Goal: Information Seeking & Learning: Find specific page/section

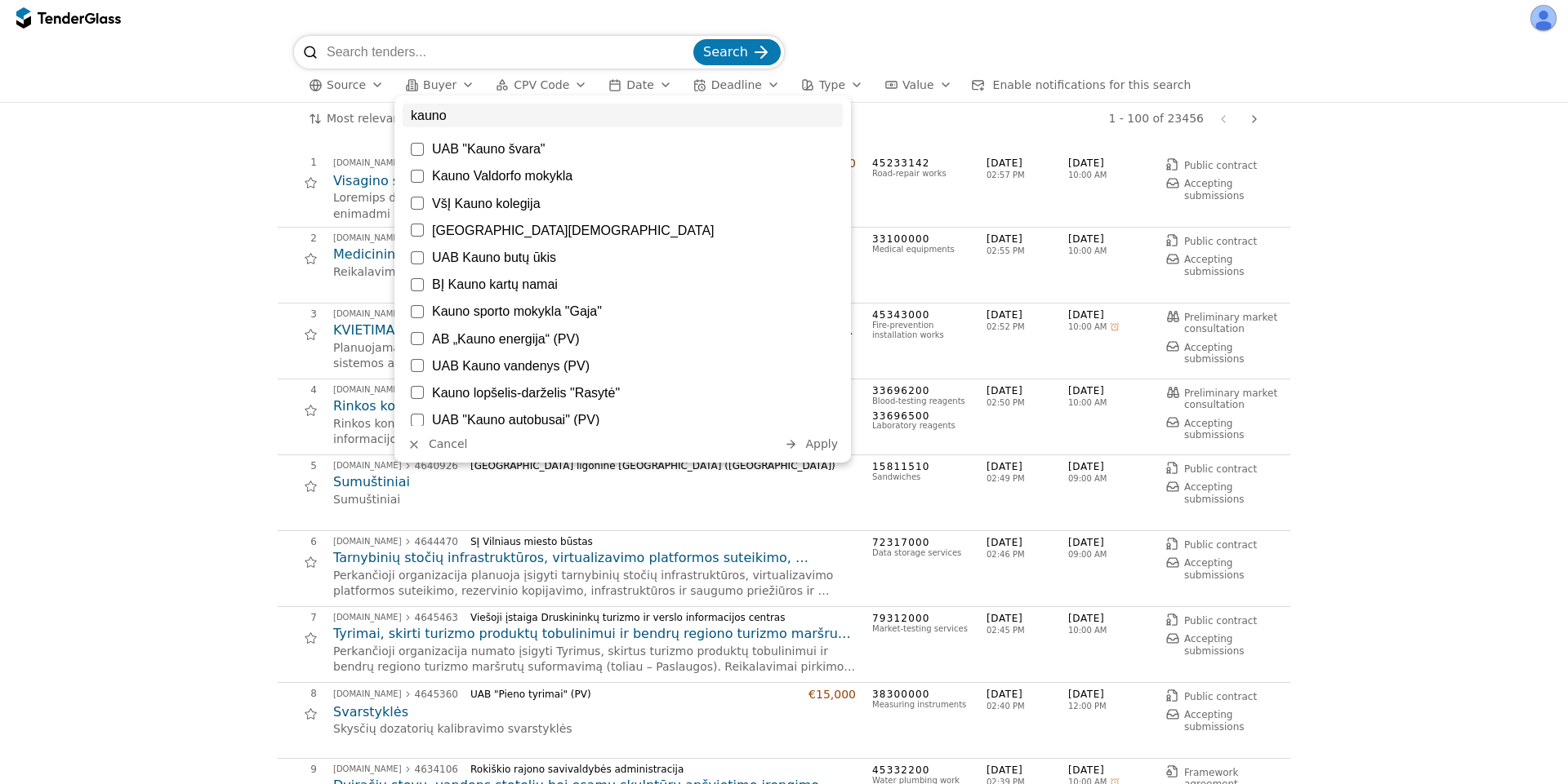
type input "kauno"
click at [514, 147] on div "UAB "Kauno švara"" at bounding box center [633, 149] width 403 height 15
click at [828, 444] on span "Apply" at bounding box center [822, 444] width 33 height 13
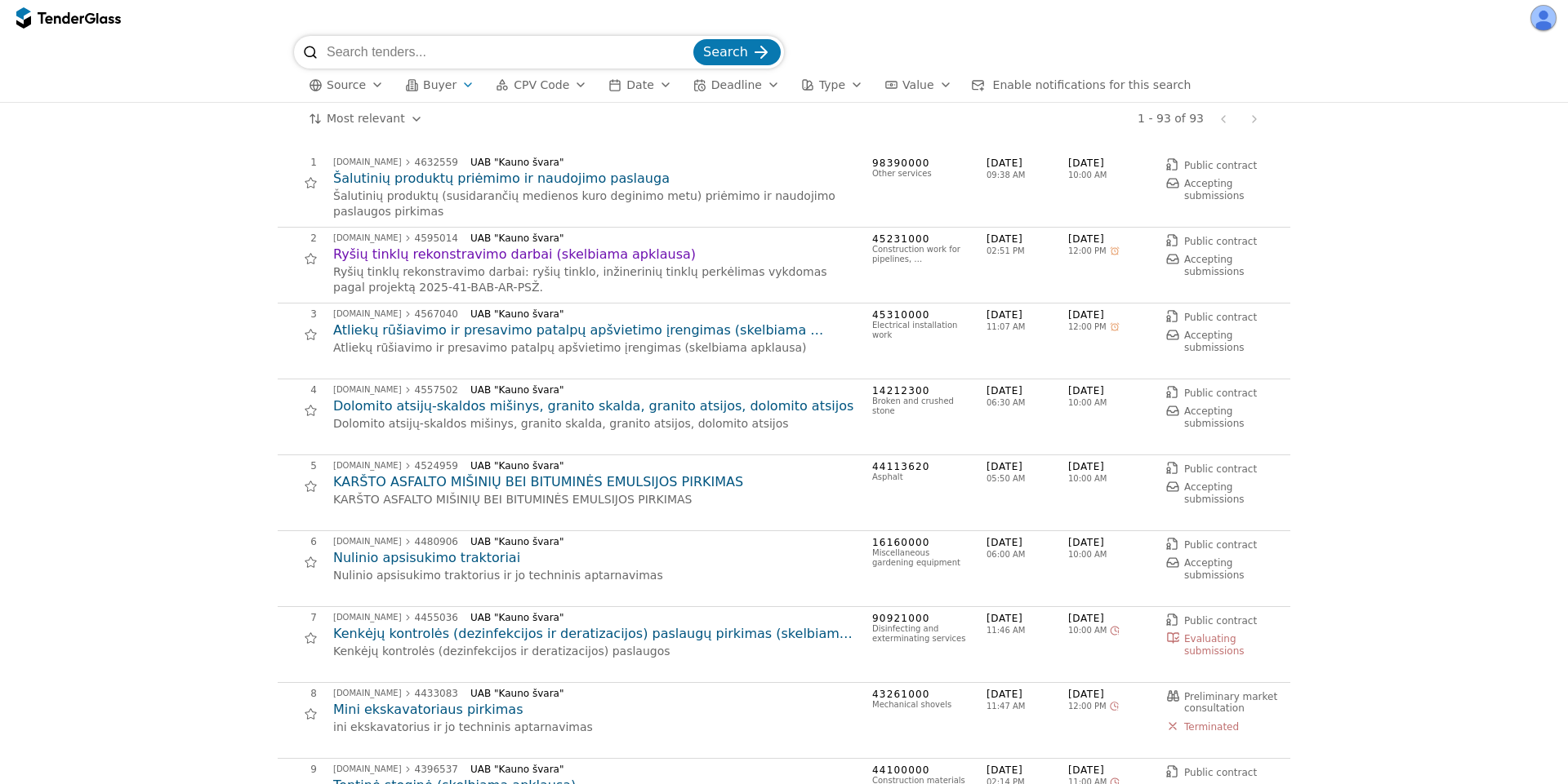
click at [412, 81] on div "button" at bounding box center [412, 85] width 46 height 46
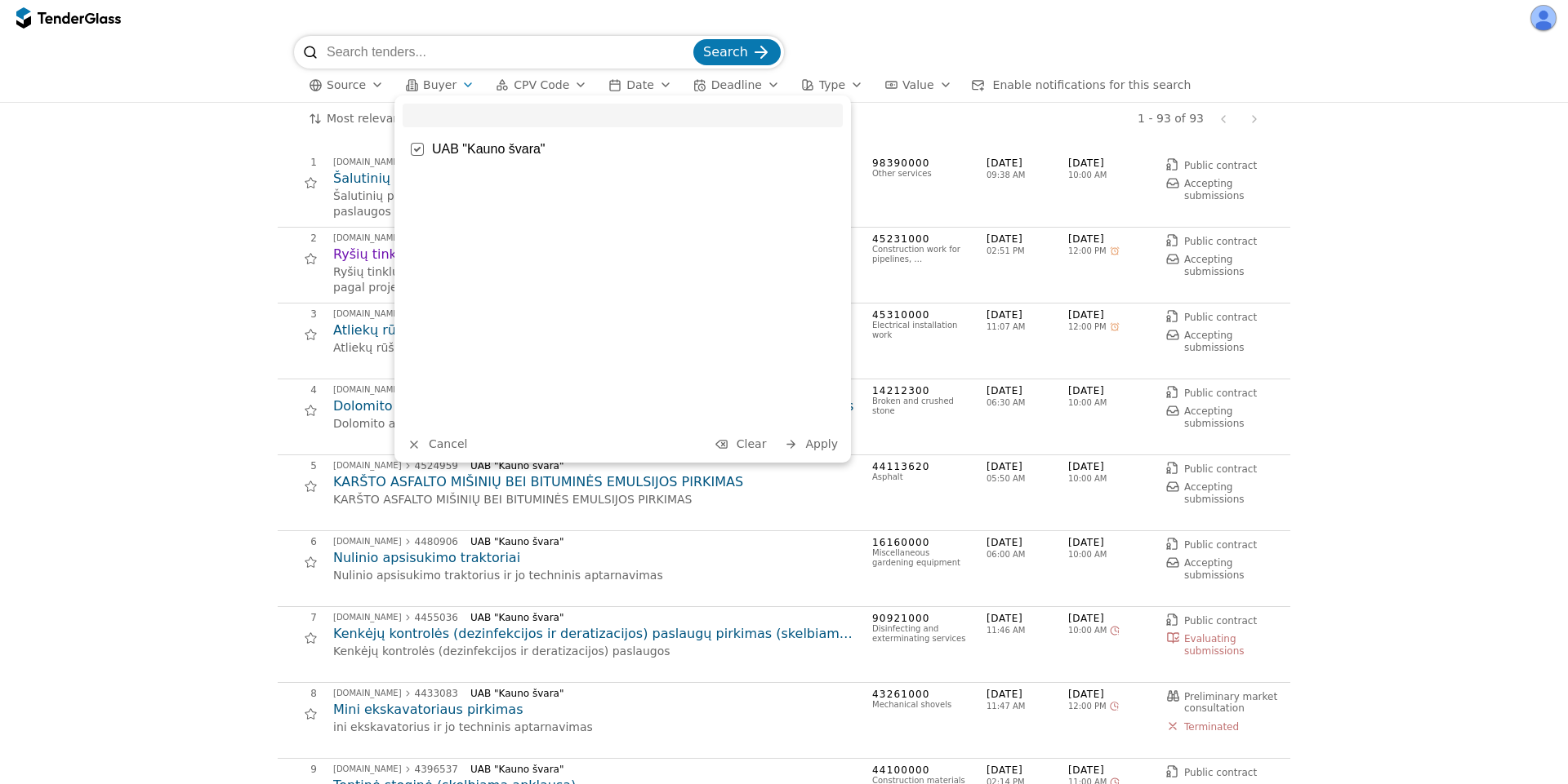
click at [514, 154] on div "UAB "Kauno švara"" at bounding box center [633, 149] width 403 height 15
click at [812, 440] on span "Apply" at bounding box center [822, 444] width 33 height 13
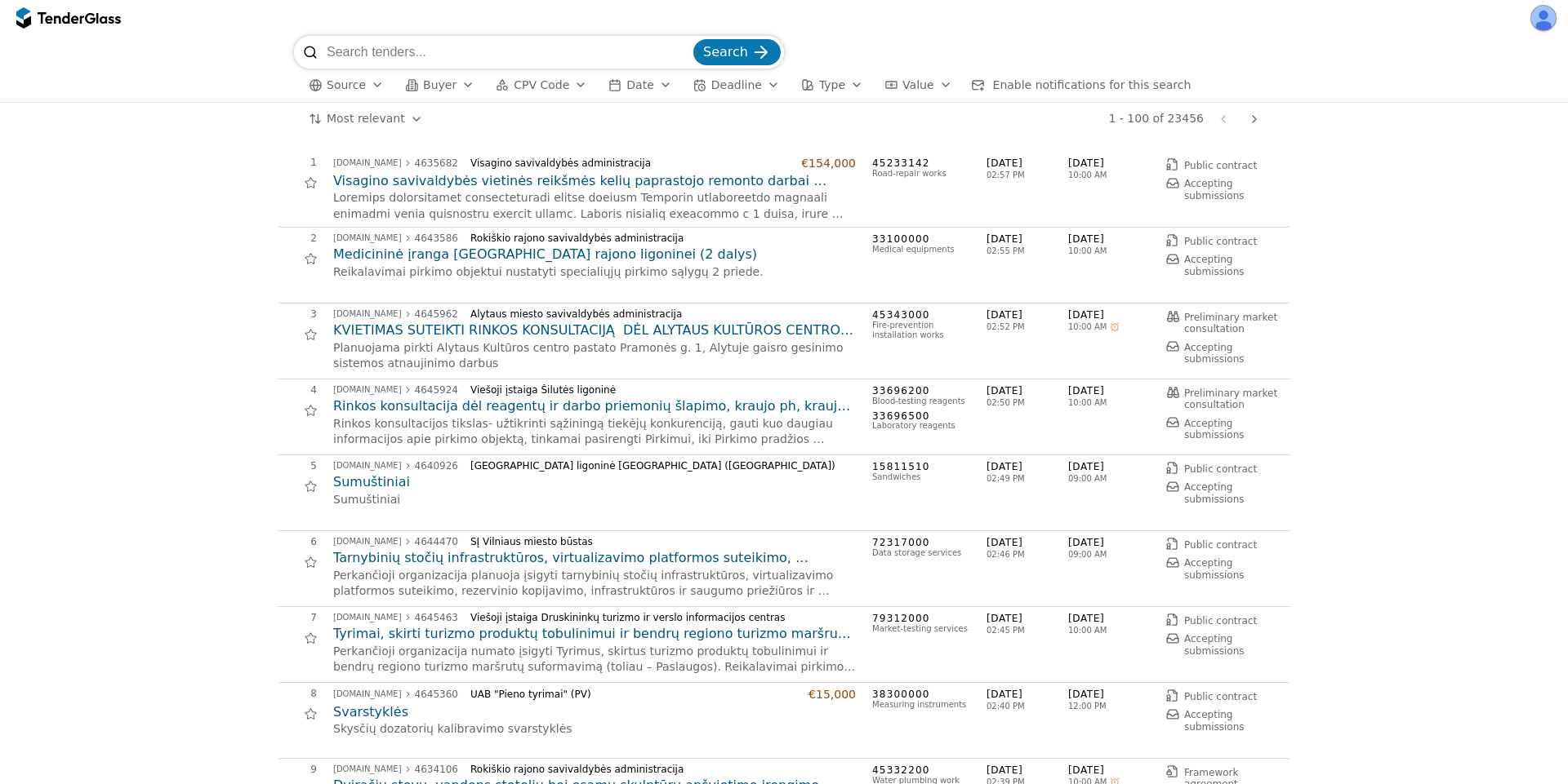
click at [542, 80] on span "CPV Code" at bounding box center [542, 85] width 56 height 13
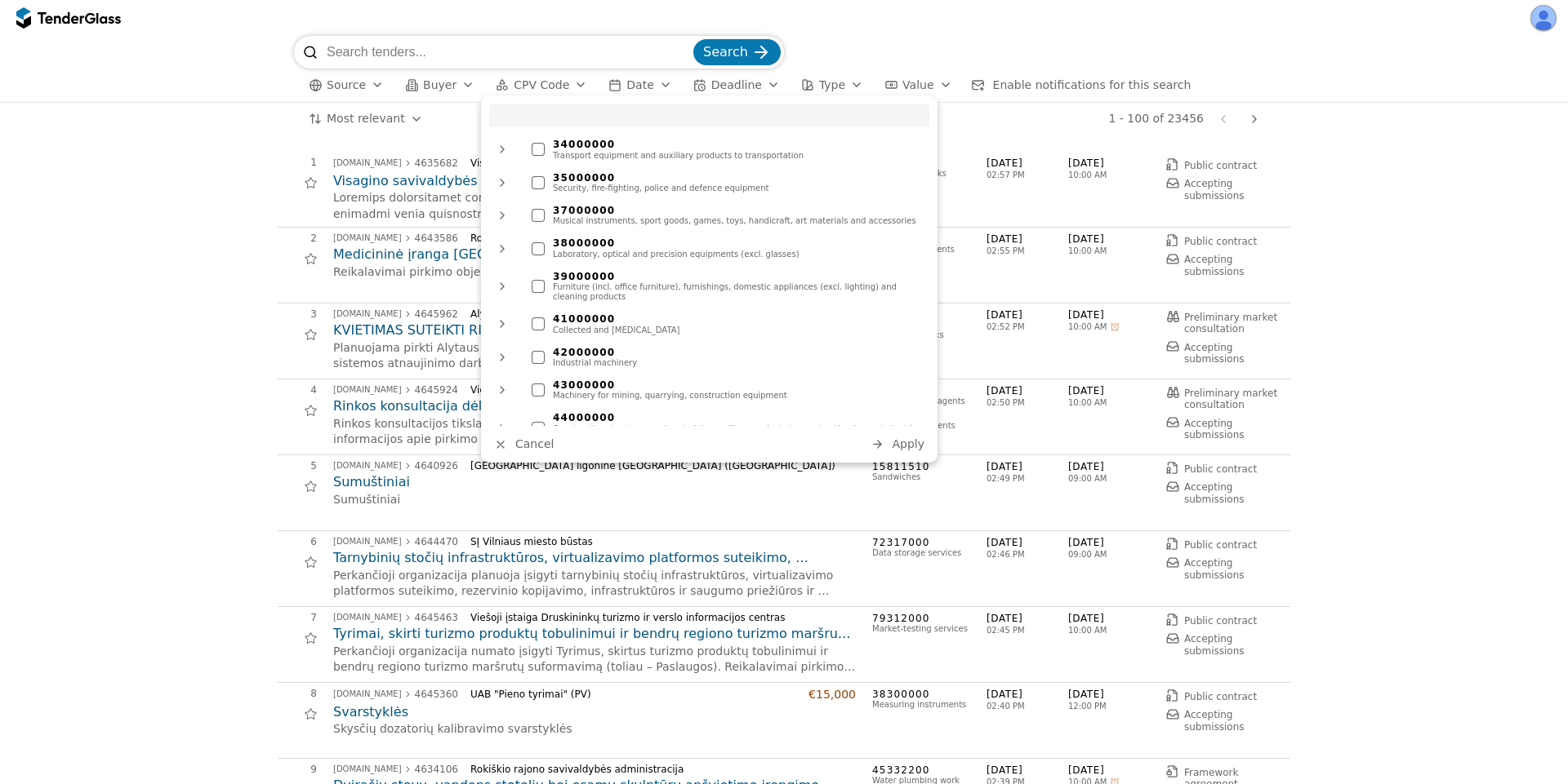
scroll to position [294, 0]
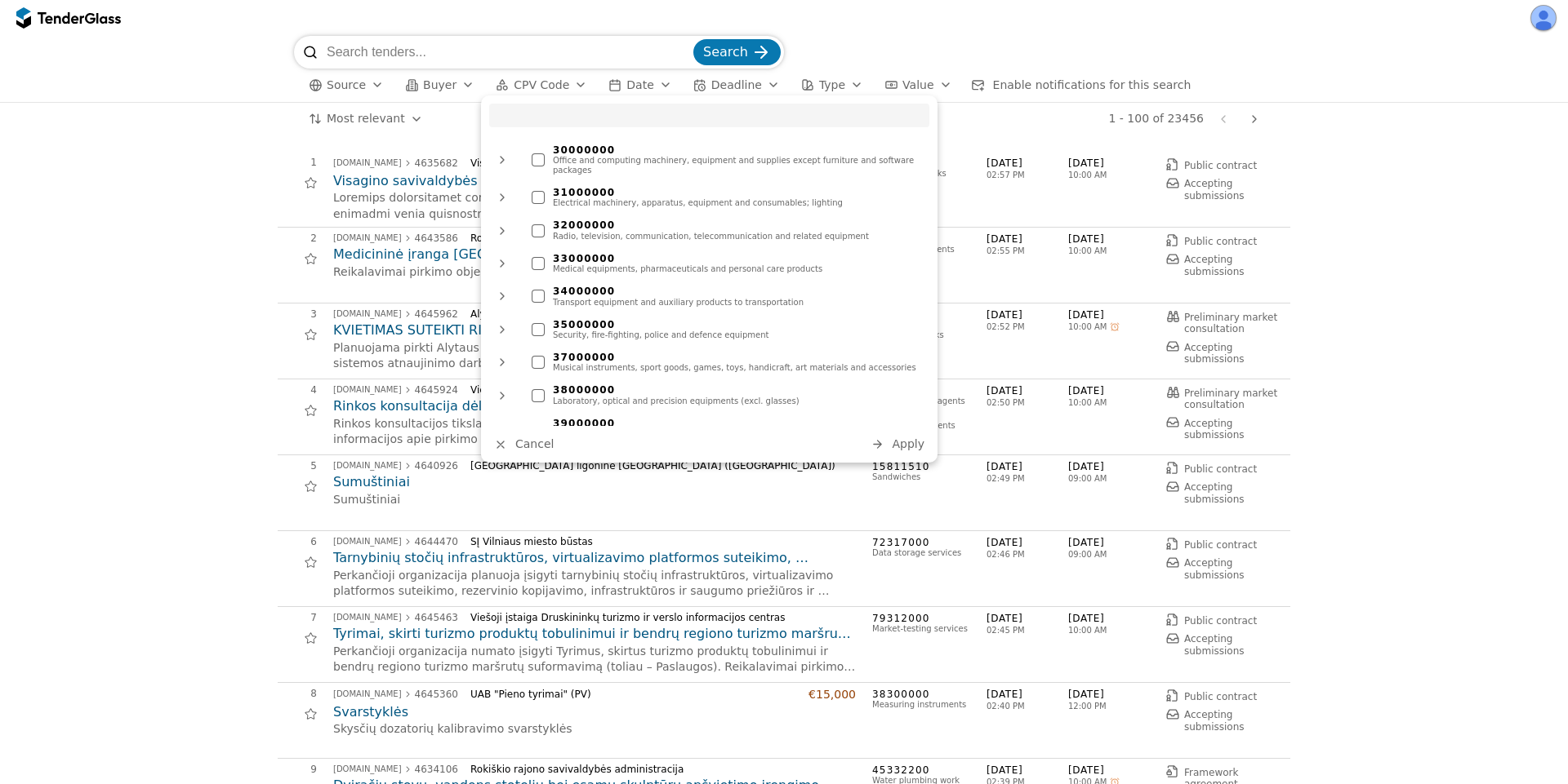
click at [642, 265] on div "Medical equipments, pharmaceuticals and personal care products" at bounding box center [737, 270] width 368 height 10
click at [899, 447] on span "Apply" at bounding box center [909, 444] width 33 height 13
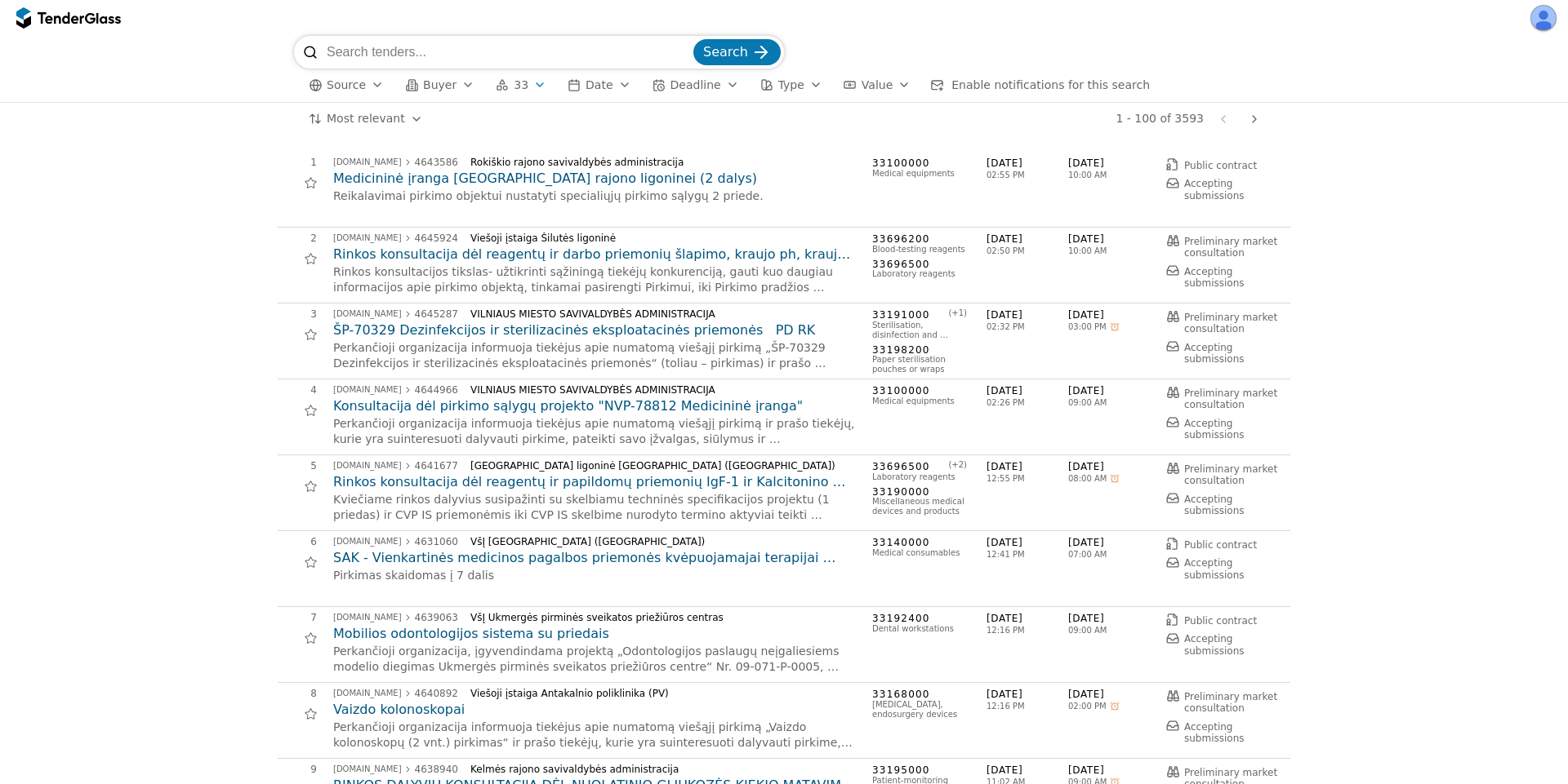
click at [524, 86] on div "button" at bounding box center [539, 85] width 45 height 42
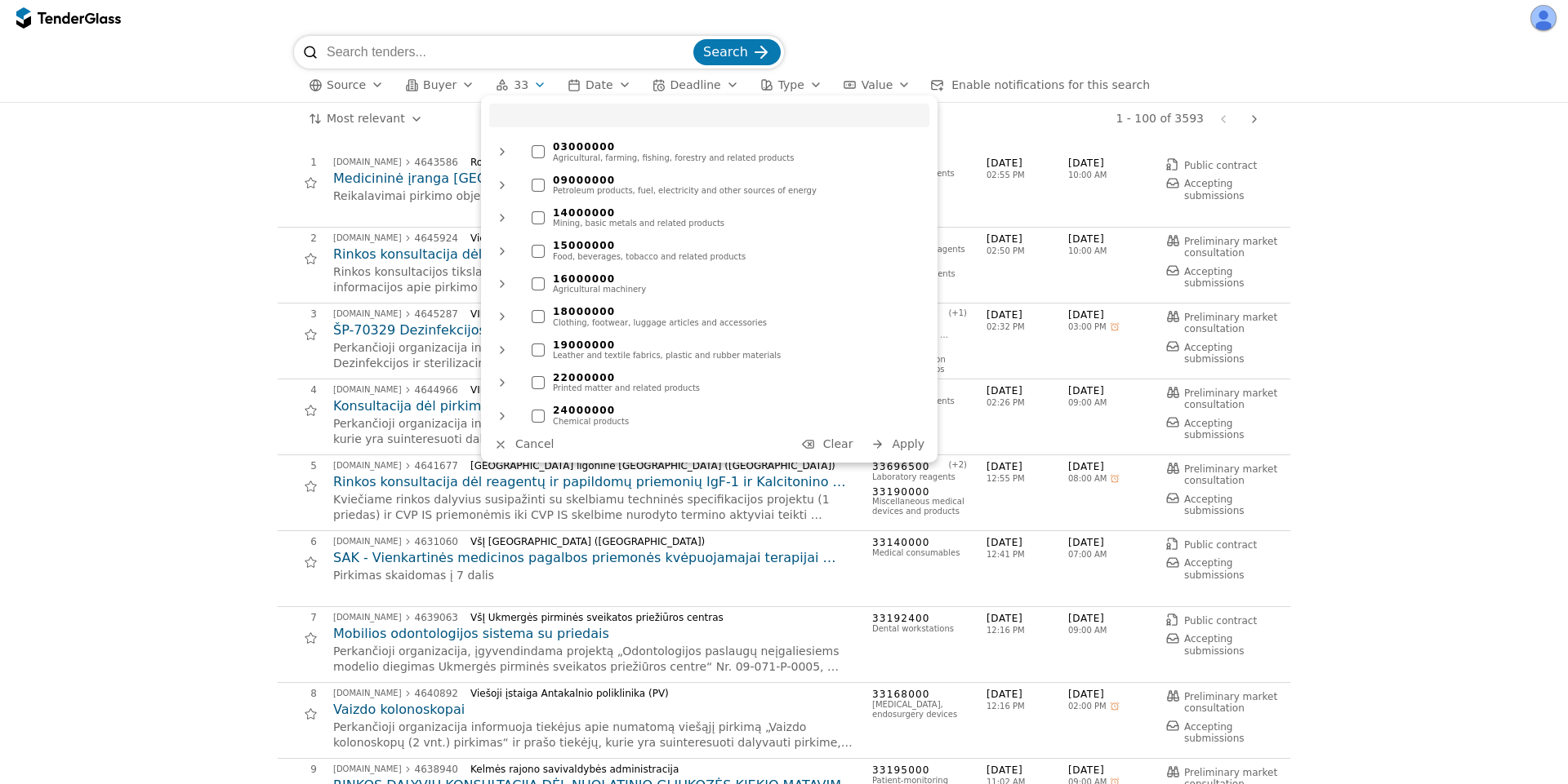
click at [821, 439] on div at bounding box center [808, 444] width 46 height 43
click at [897, 448] on span "Apply" at bounding box center [909, 444] width 33 height 13
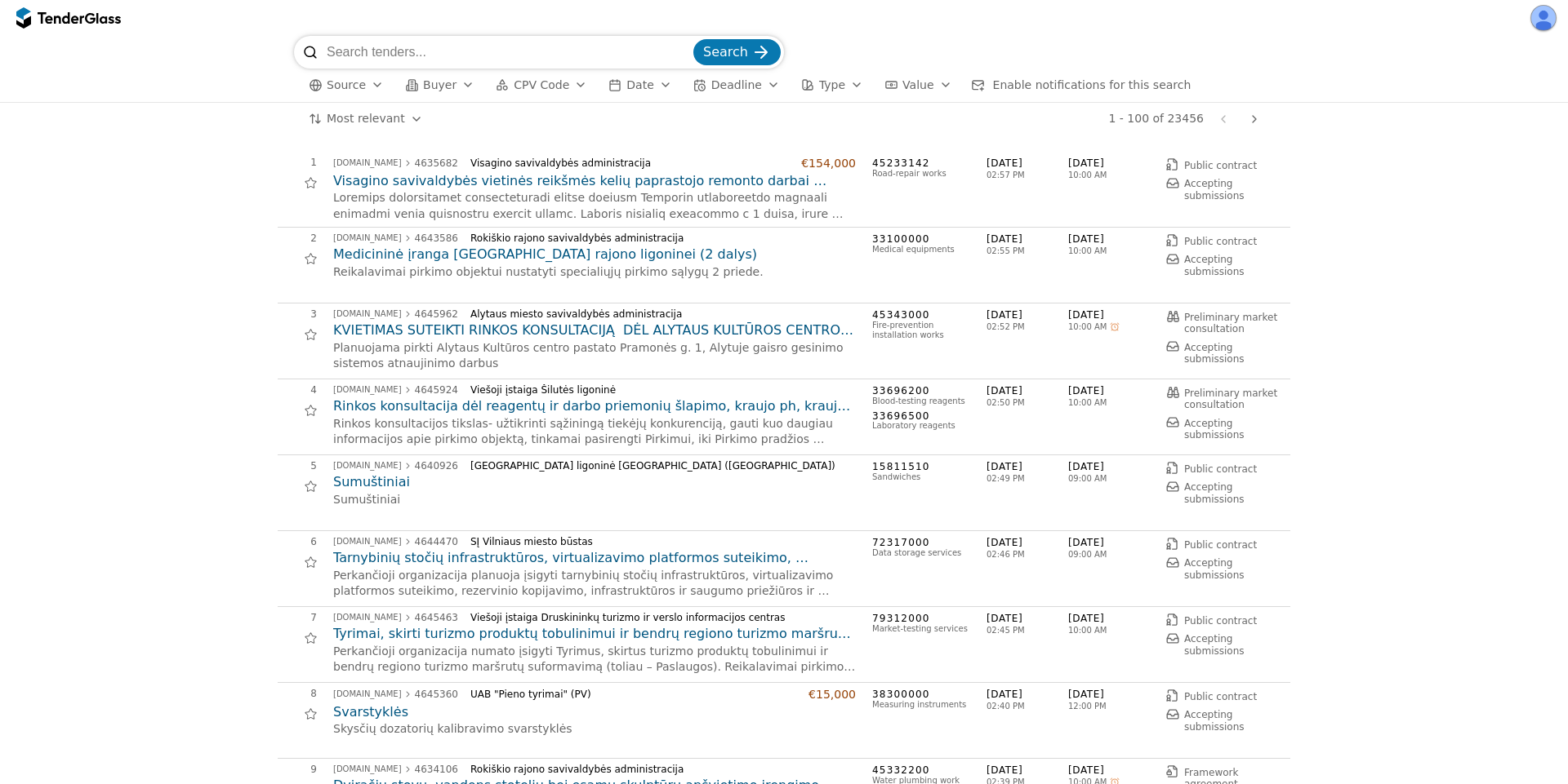
click at [401, 61] on input "search" at bounding box center [508, 52] width 363 height 33
click at [903, 85] on span "Value" at bounding box center [918, 85] width 31 height 13
click at [819, 89] on span "Type" at bounding box center [832, 85] width 26 height 13
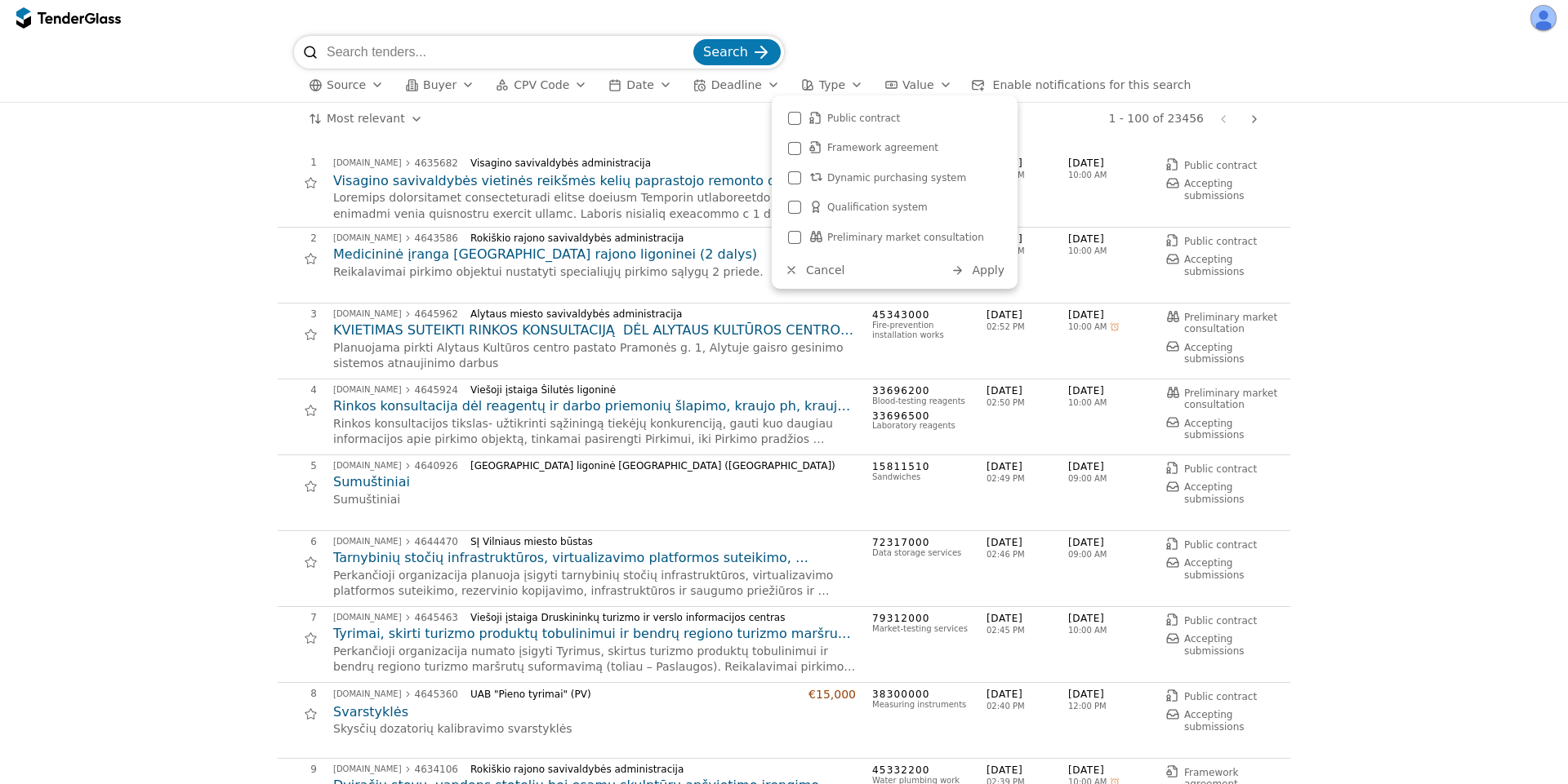
click at [723, 91] on div "Deadline" at bounding box center [736, 85] width 51 height 13
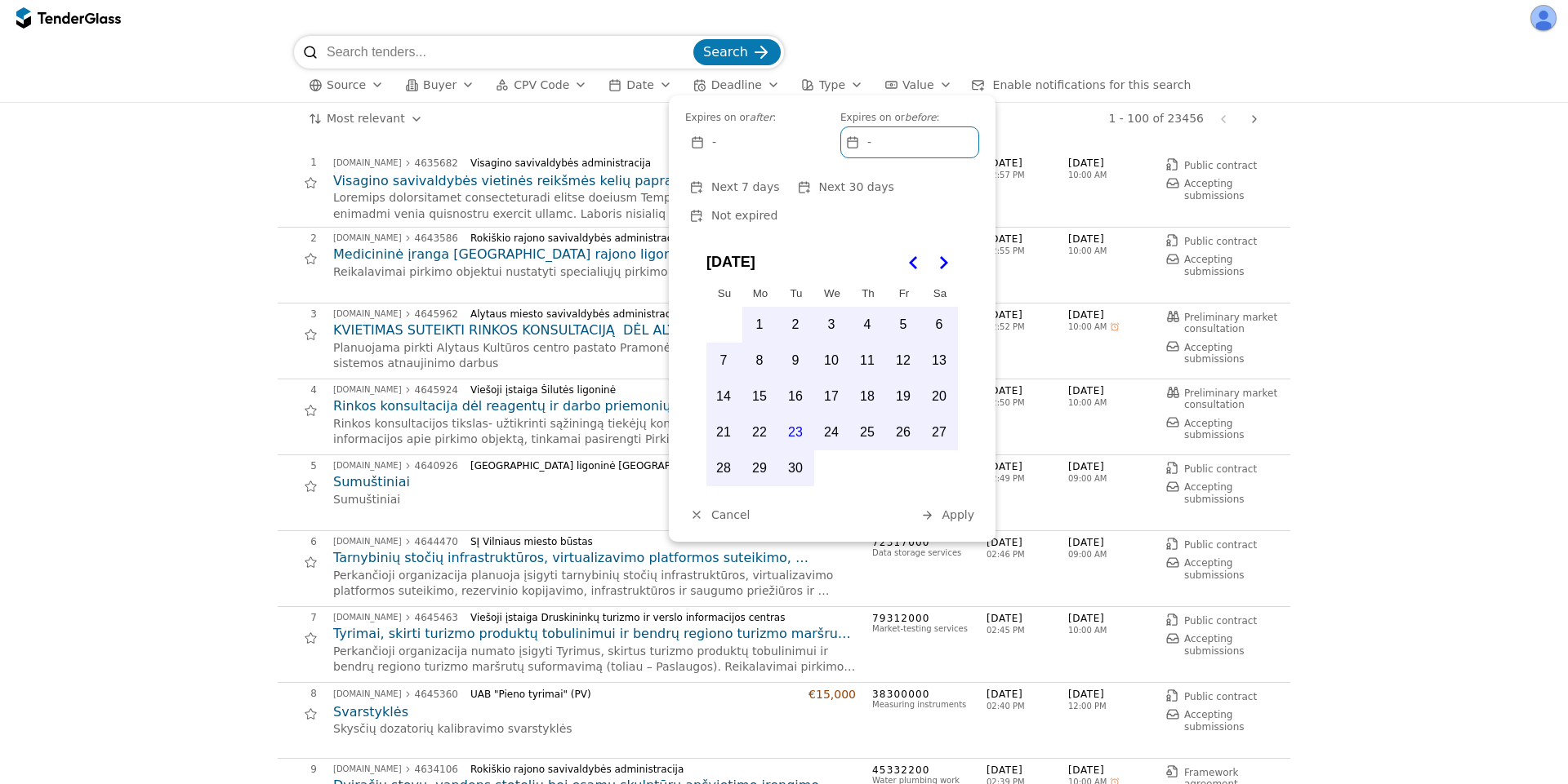
click at [930, 13] on div at bounding box center [784, 17] width 1568 height 36
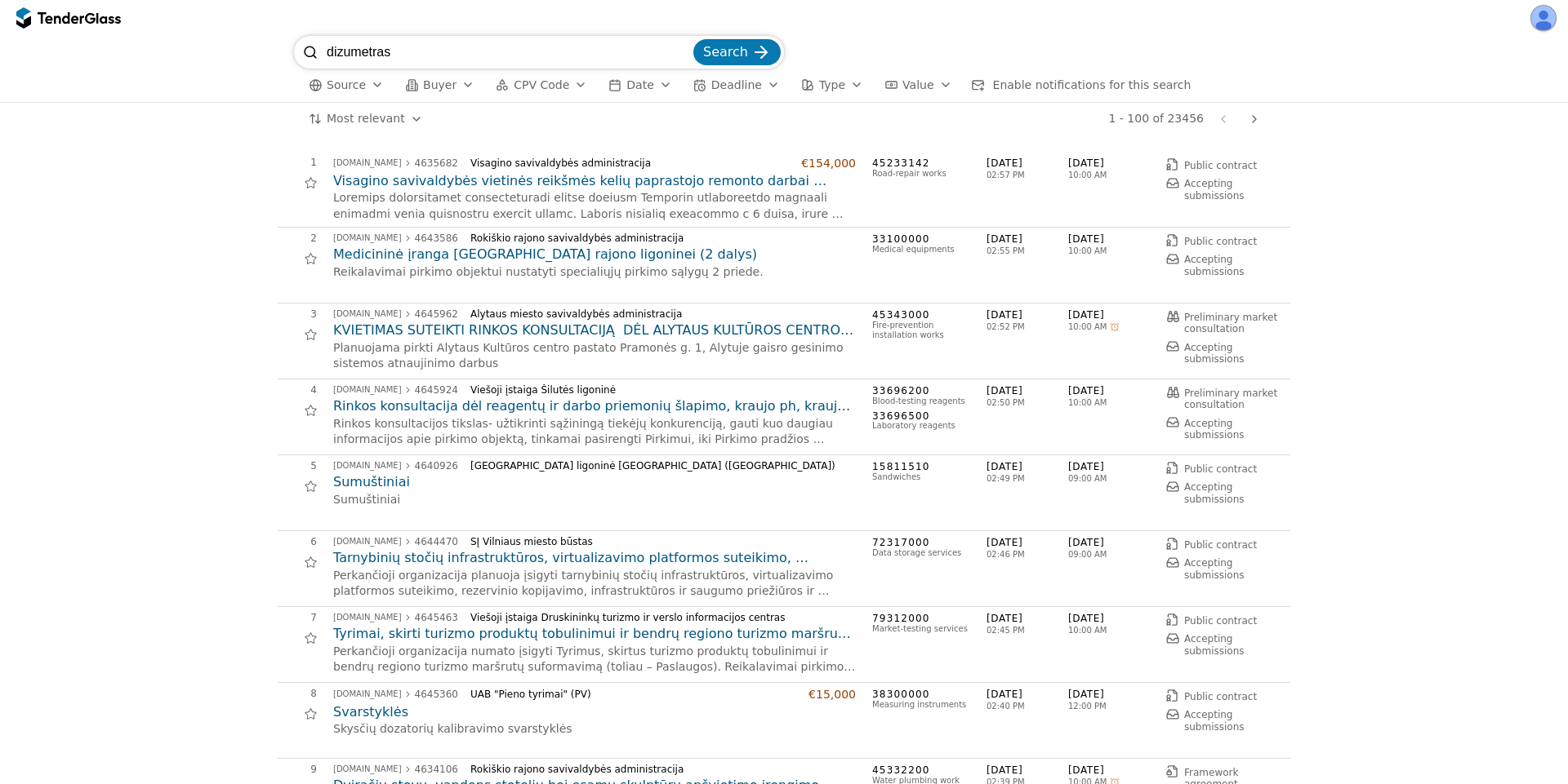
type input "dizumetras"
click at [694, 39] on button "Search" at bounding box center [737, 52] width 88 height 26
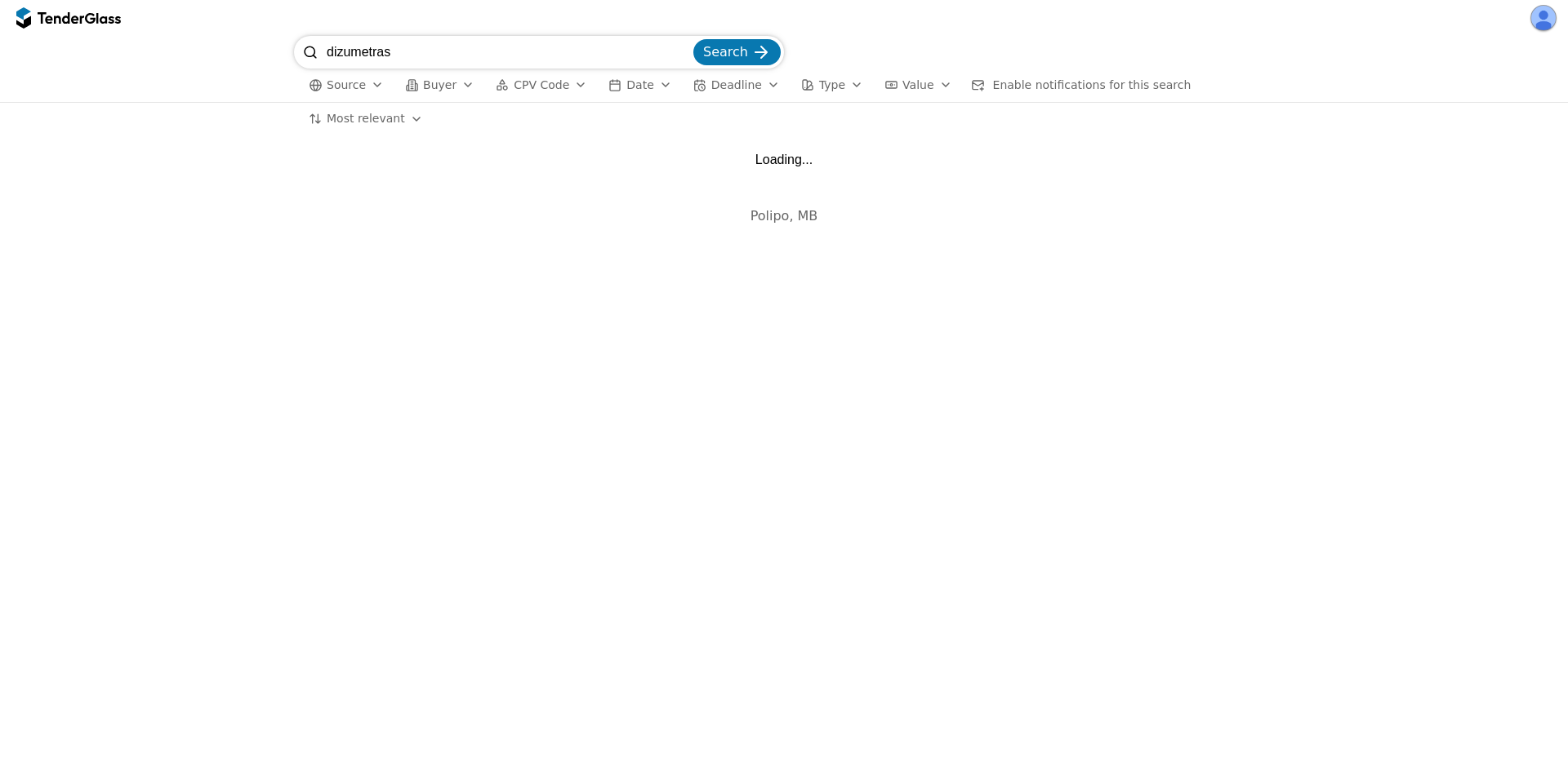
click at [426, 46] on input "dizumetras" at bounding box center [508, 52] width 363 height 33
type input "dozimetras"
click at [694, 39] on button "Search" at bounding box center [737, 52] width 88 height 26
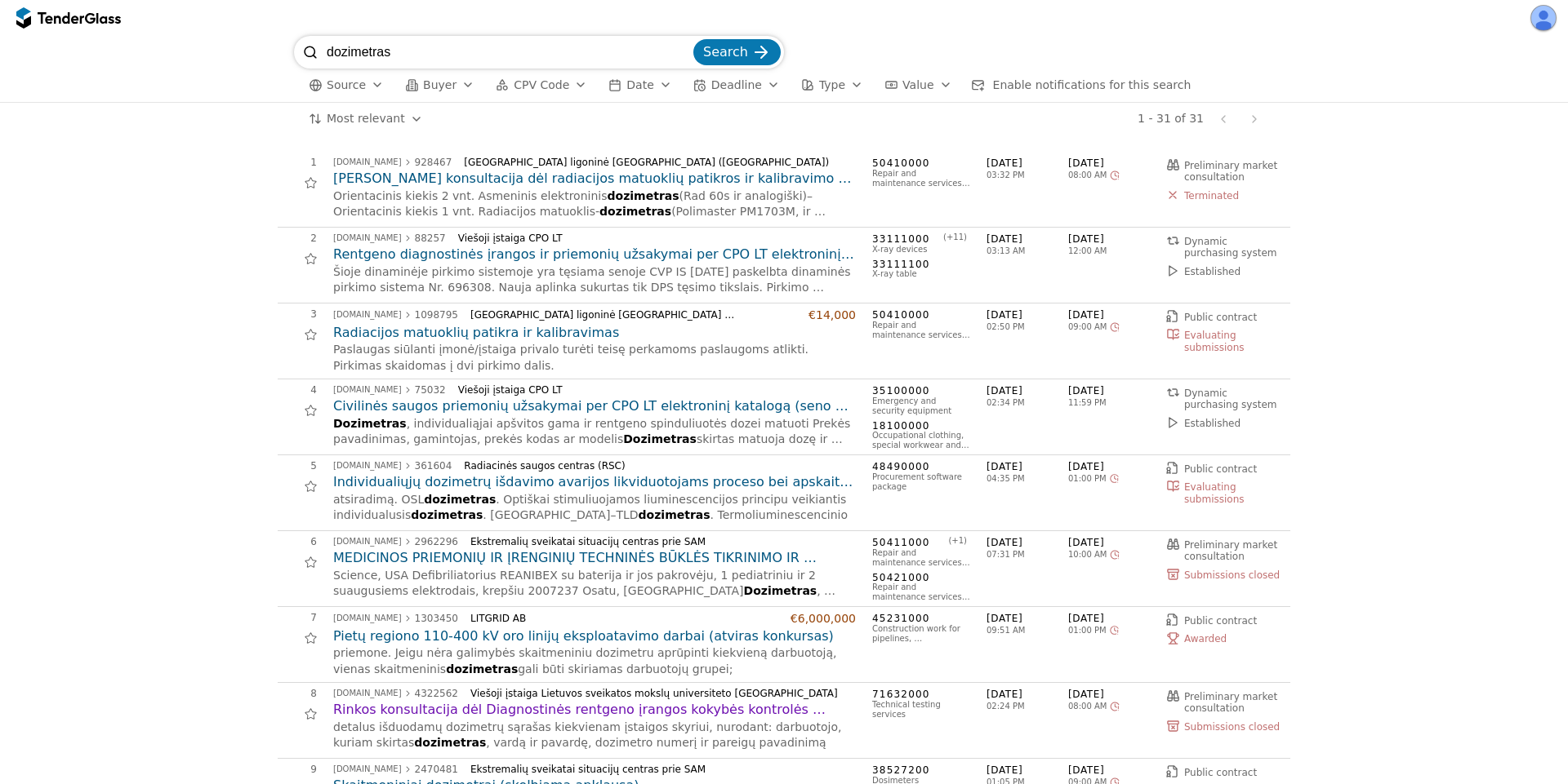
click at [605, 177] on h2 "[PERSON_NAME] konsultacija dėl radiacijos matuoklių patikros ir kalibravimo pas…" at bounding box center [595, 178] width 522 height 18
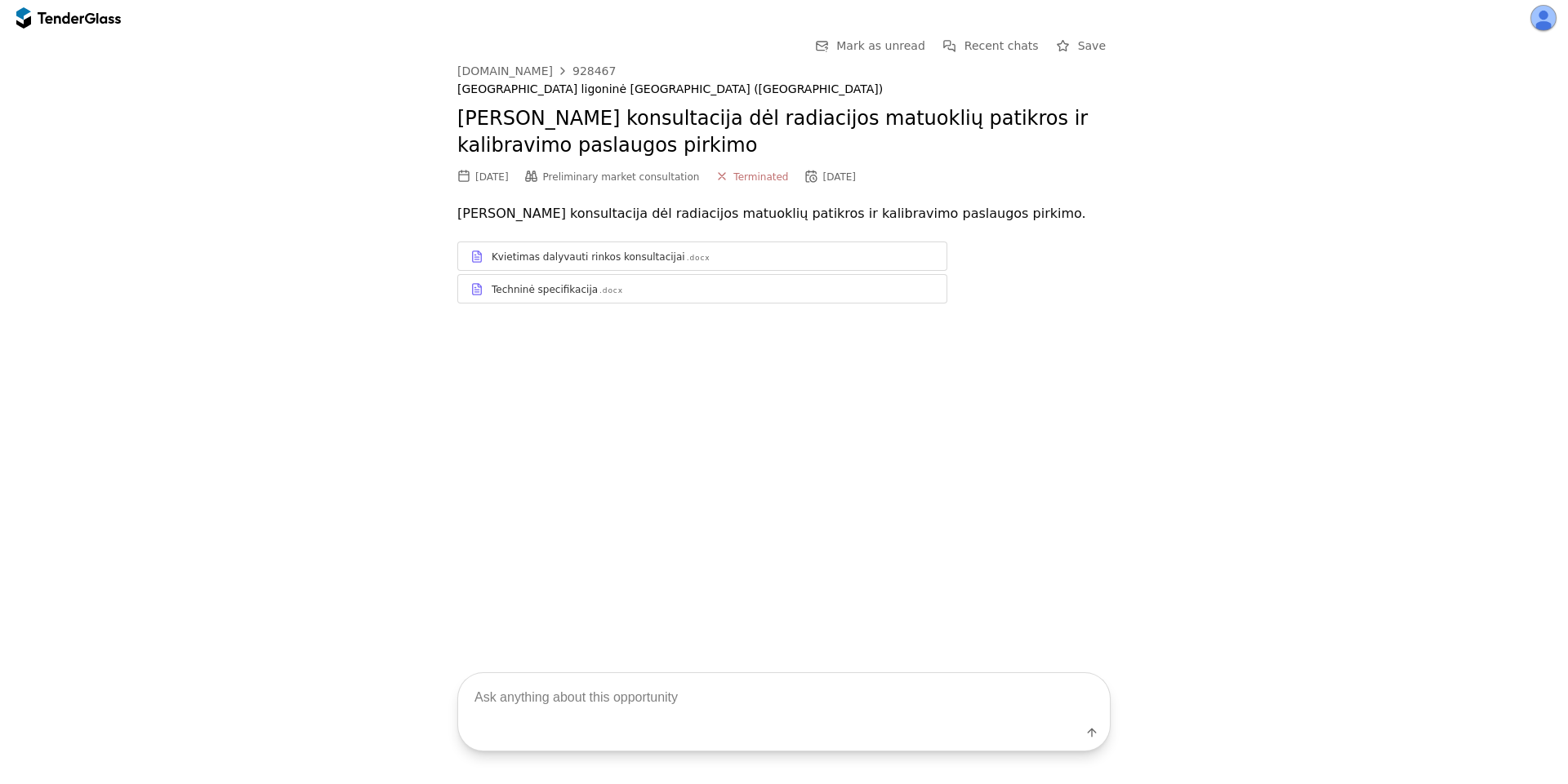
click at [646, 254] on div "Kvietimas dalyvauti rinkos konsultacijai" at bounding box center [588, 257] width 194 height 13
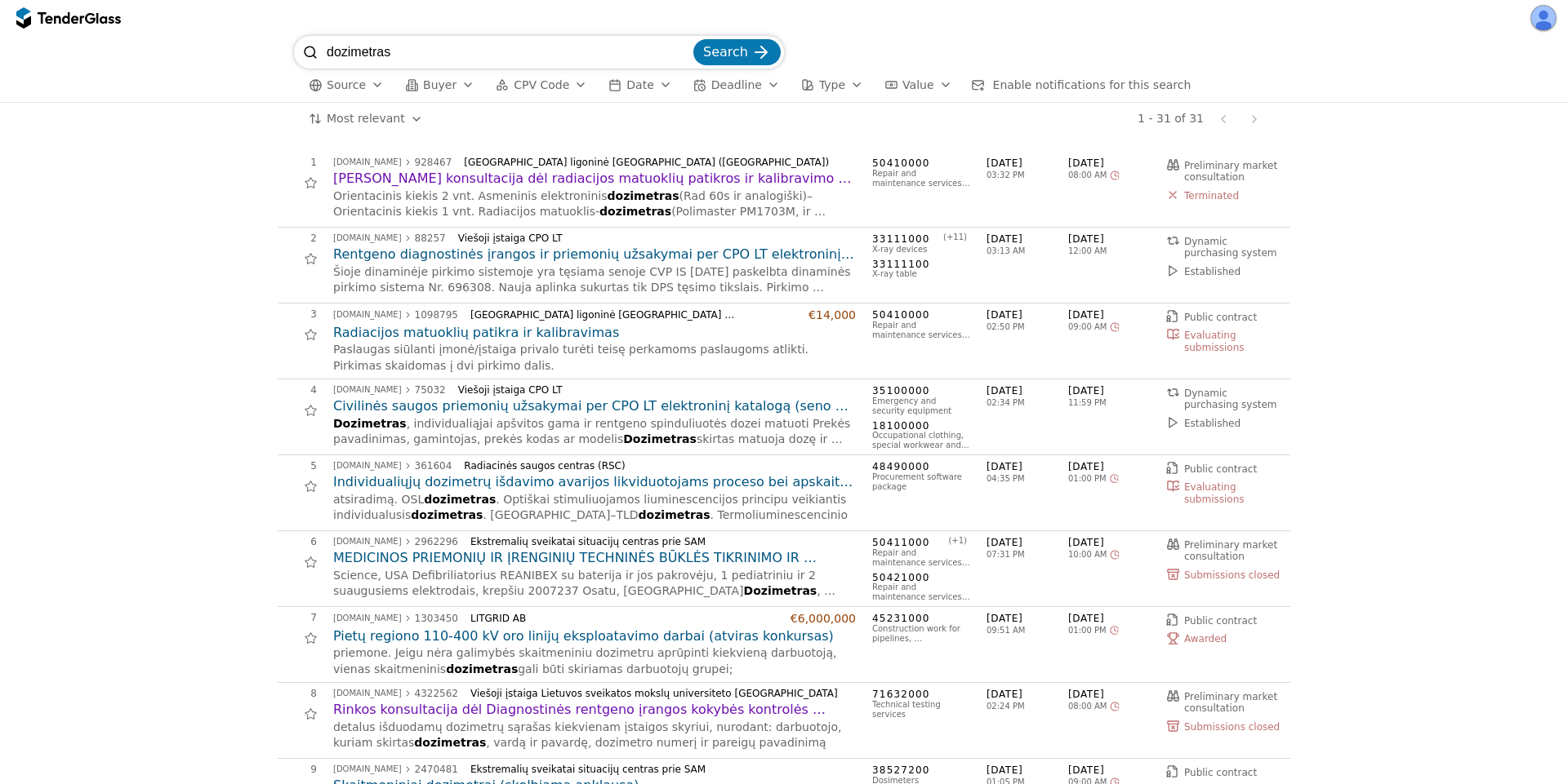
click at [511, 260] on h2 "Rentgeno diagnostinės įrangos ir priemonių užsakymai per CPO LT elektroninį kat…" at bounding box center [595, 254] width 522 height 18
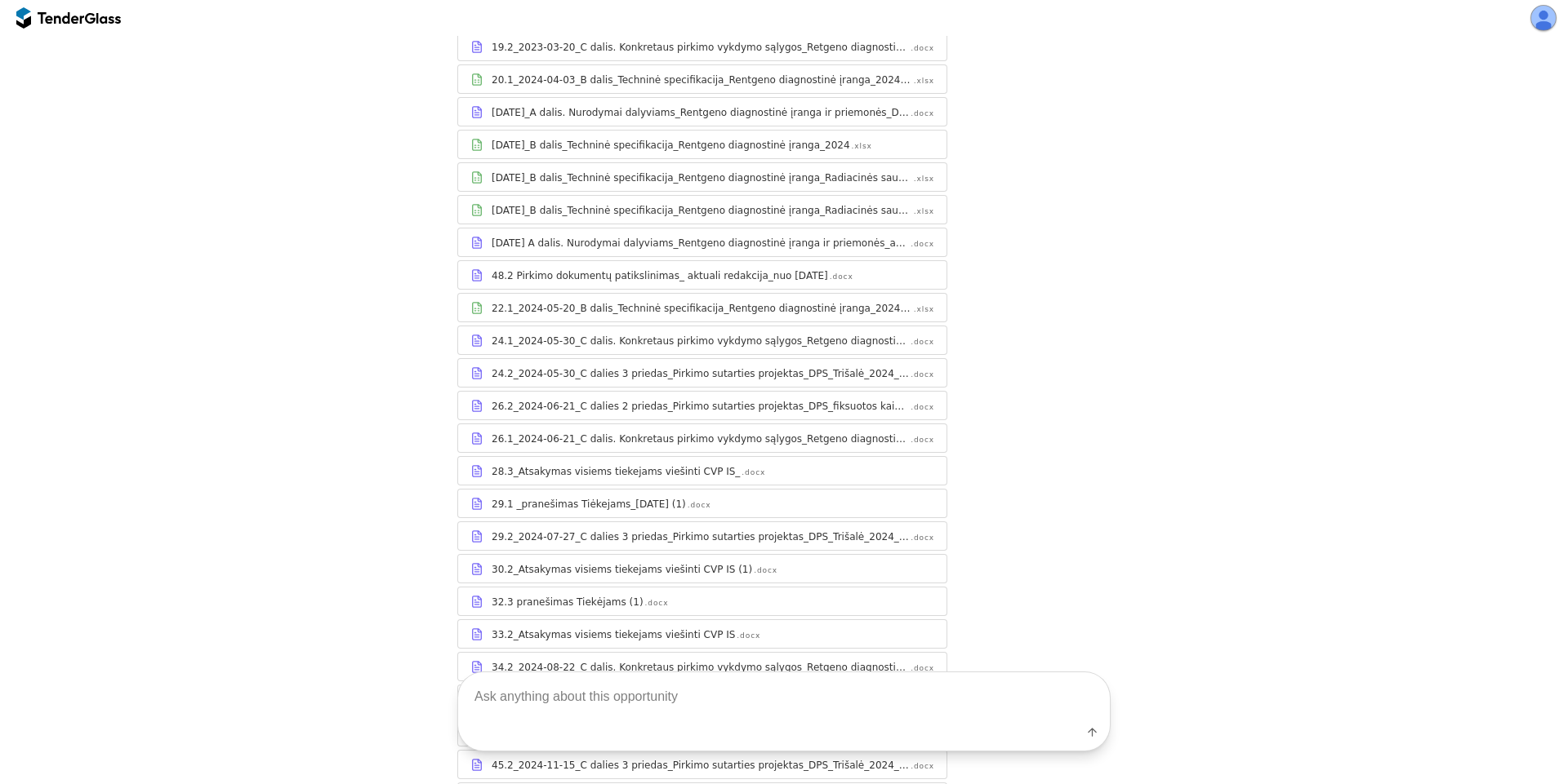
scroll to position [42, 0]
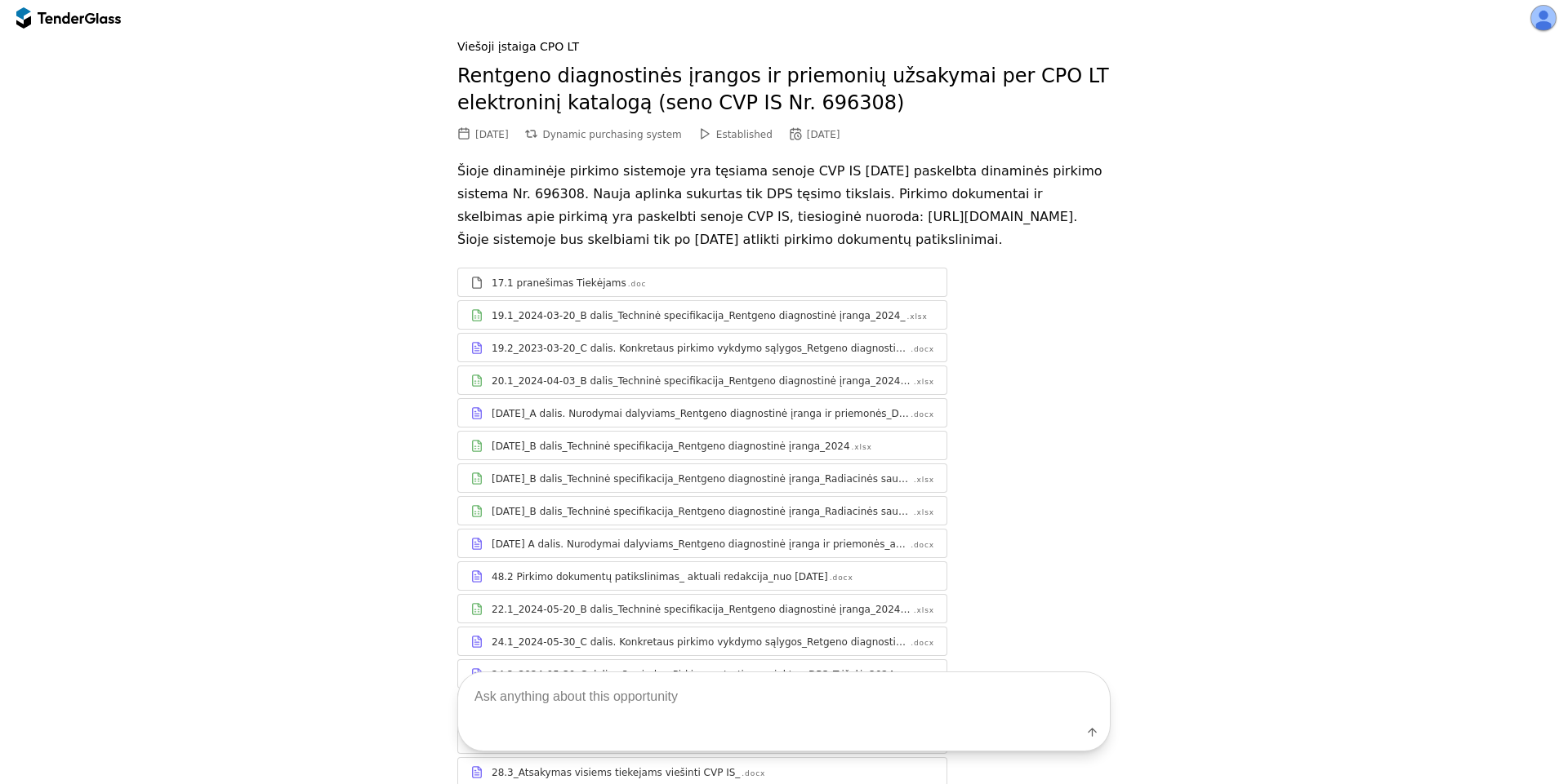
click at [676, 323] on div "19.1_2024-03-20_B dalis_Techninė specifikacija_Rentgeno diagnostinė įranga_2024_" at bounding box center [698, 316] width 413 height 13
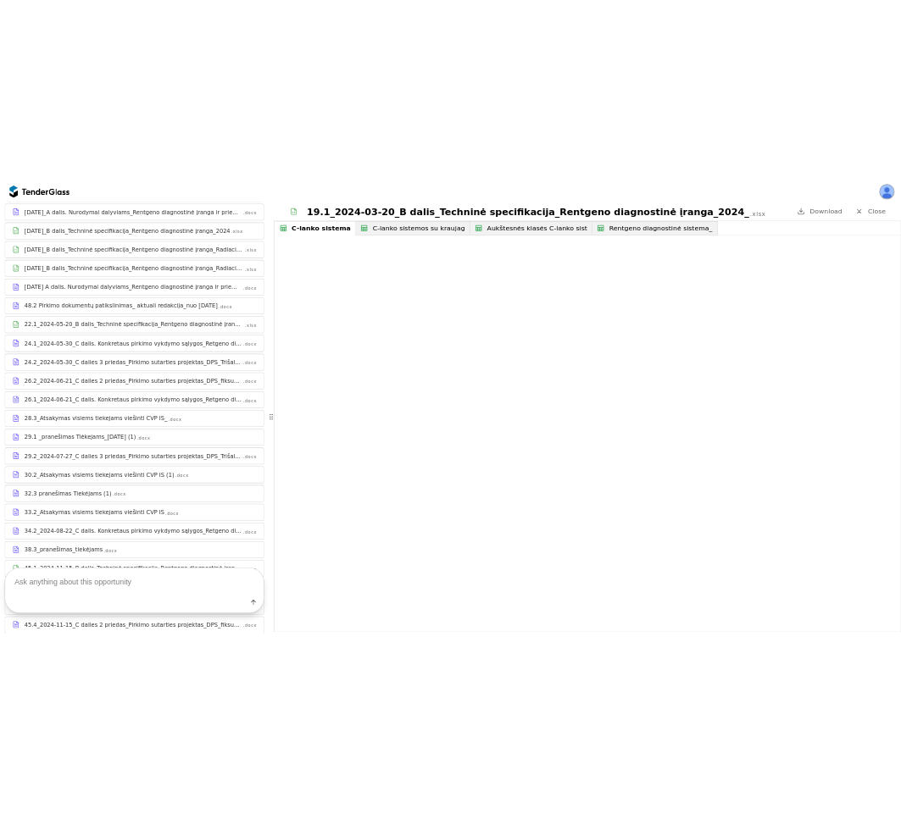
scroll to position [654, 0]
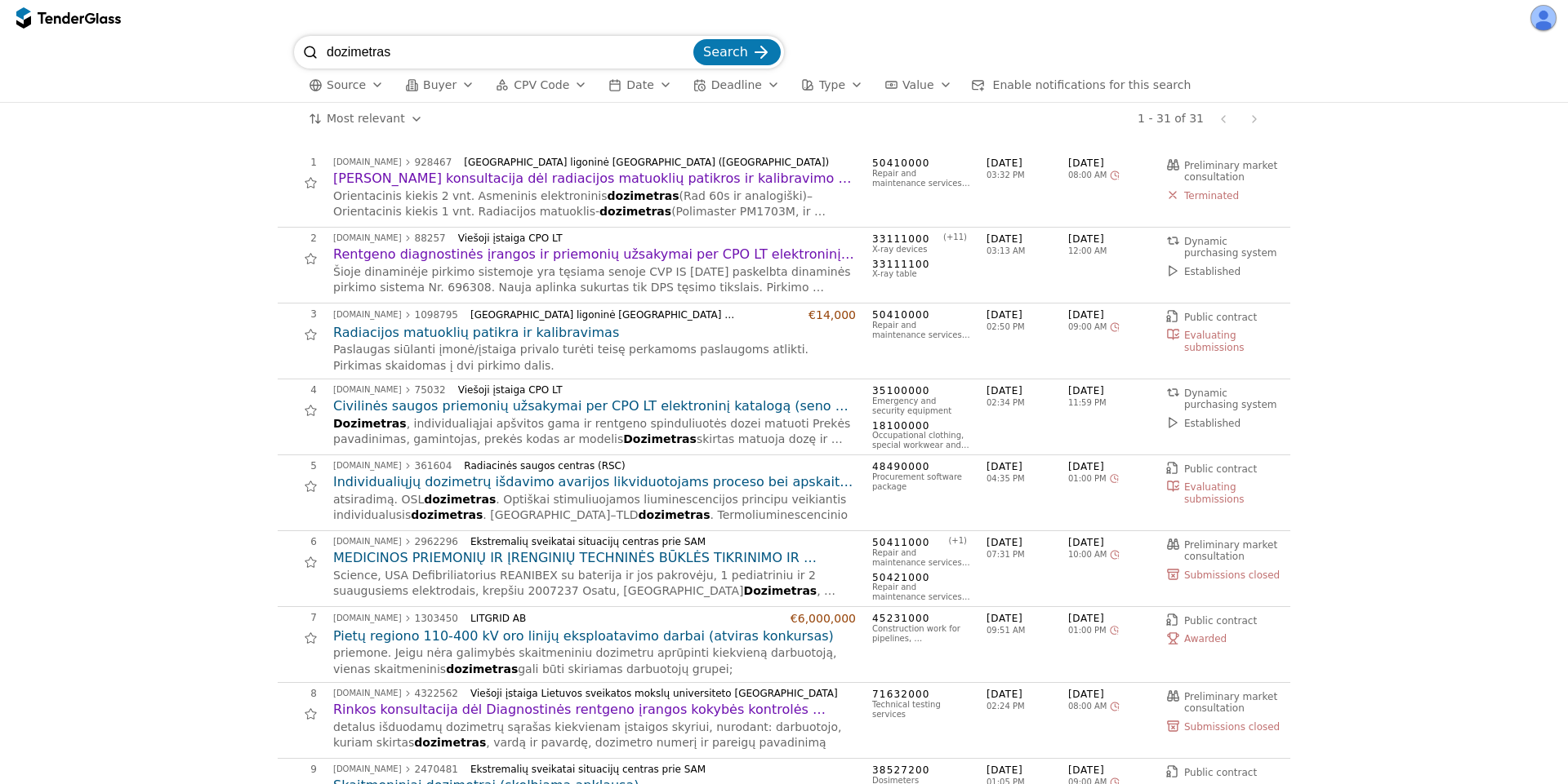
click at [300, 183] on div at bounding box center [310, 183] width 37 height 37
click at [1536, 18] on button "button" at bounding box center [1543, 17] width 26 height 26
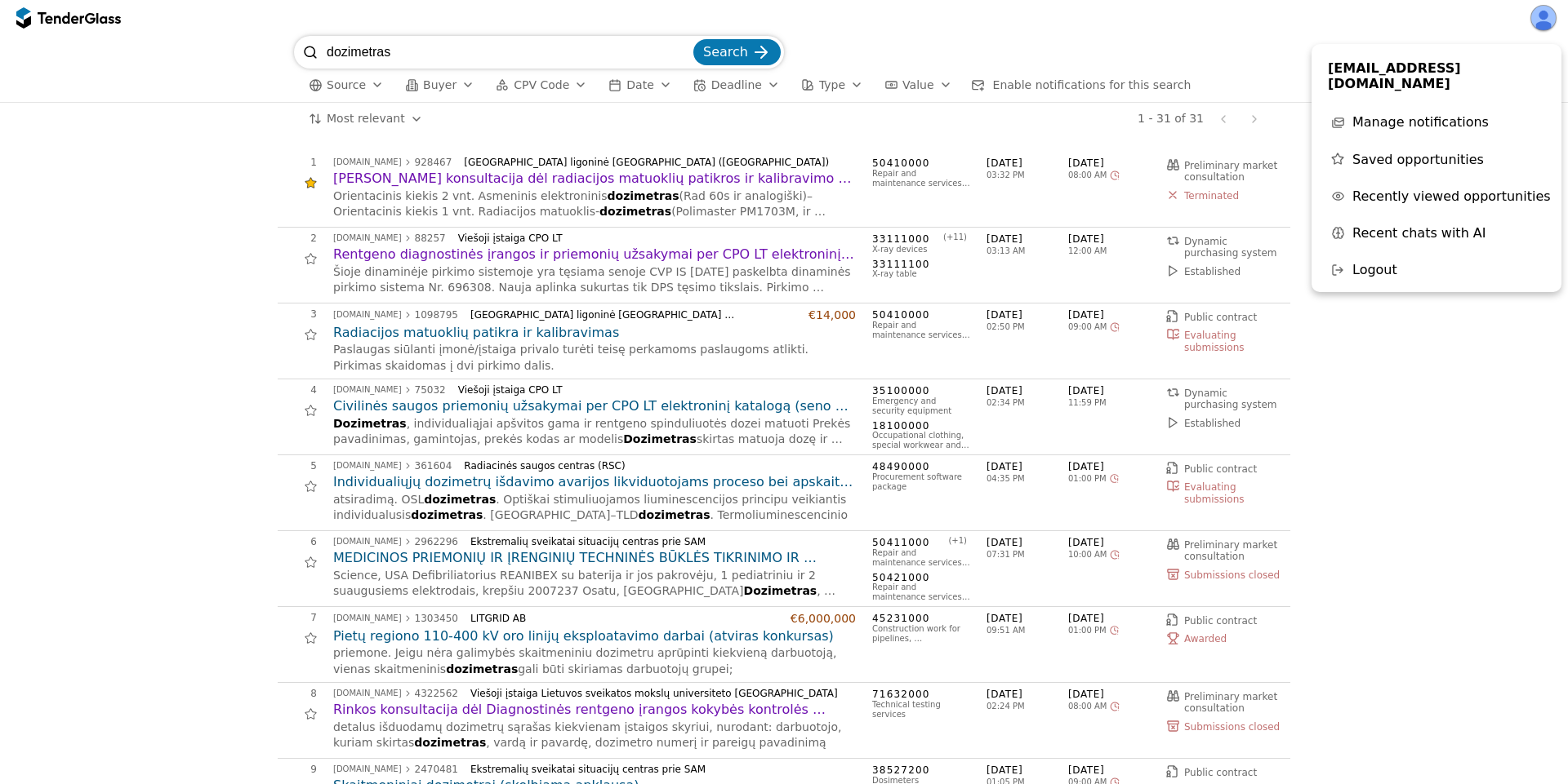
click at [1388, 152] on span "Saved opportunities" at bounding box center [1419, 160] width 131 height 15
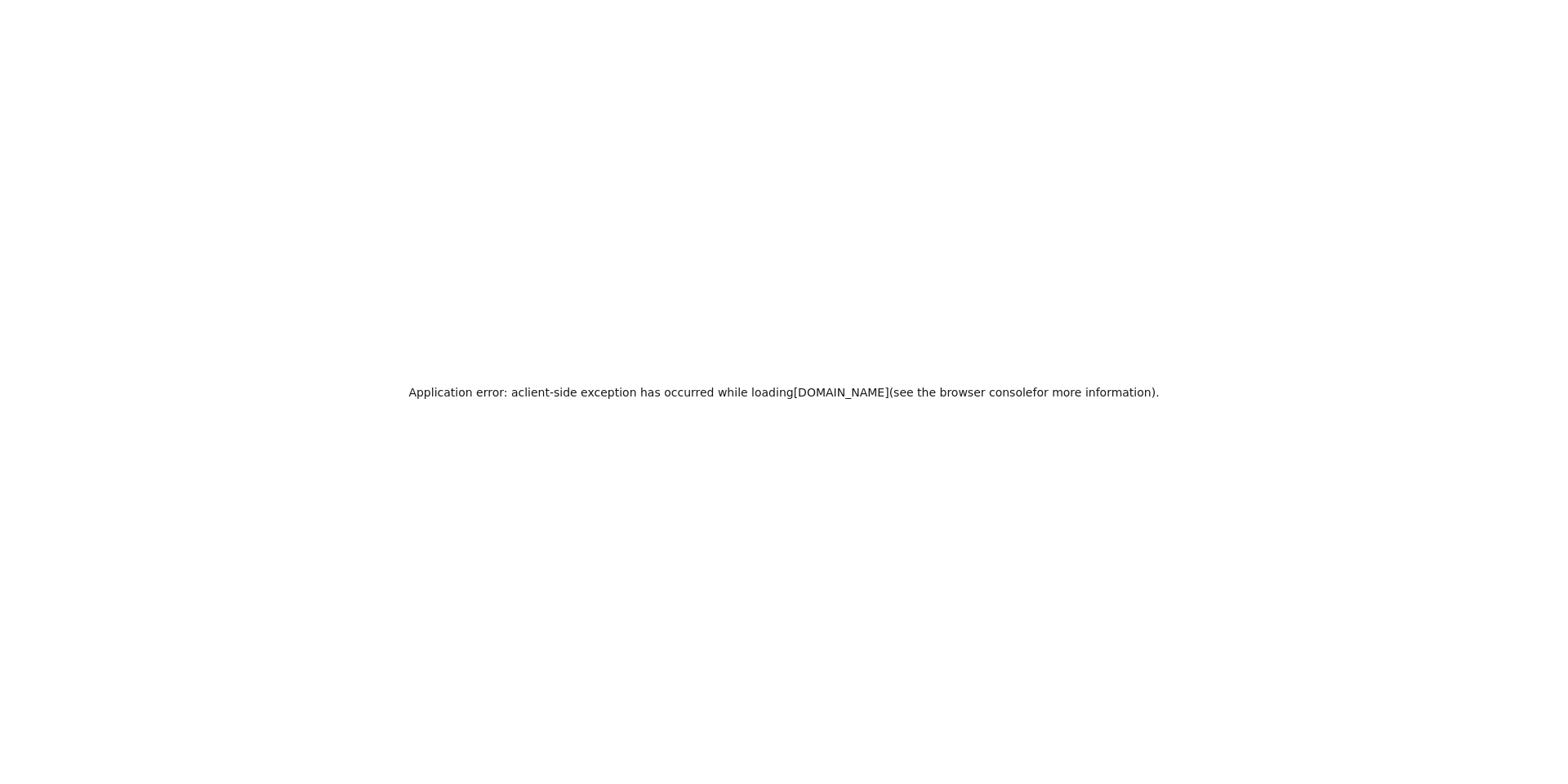
click at [1044, 246] on div "Application error: a client -side exception has occurred while loading tendergl…" at bounding box center [784, 392] width 1568 height 784
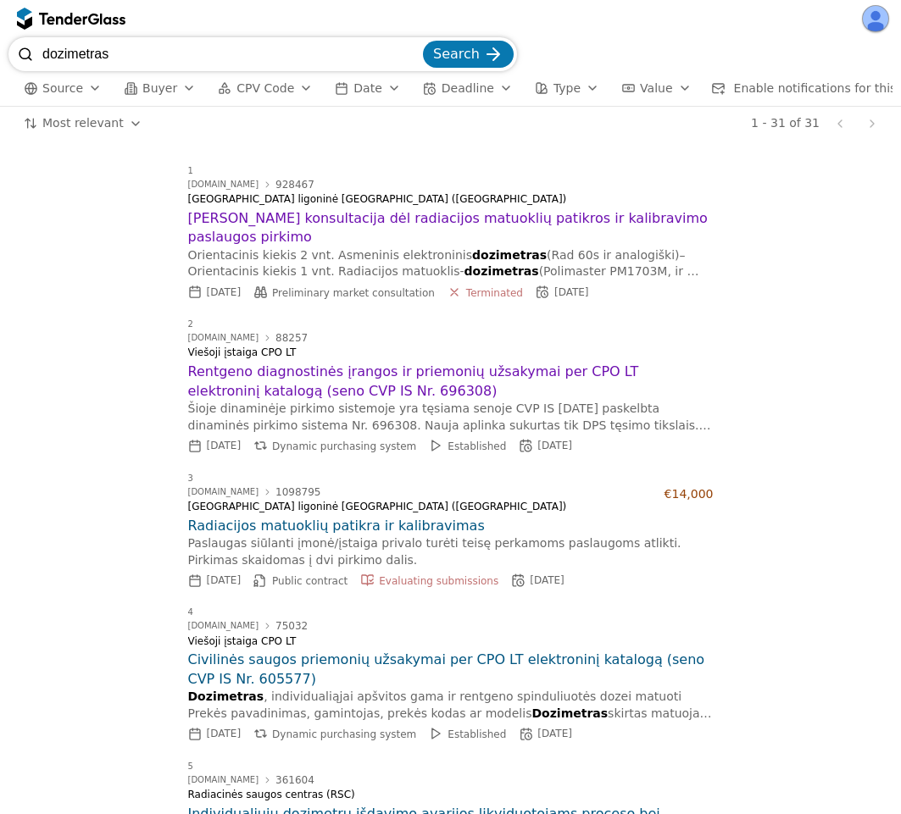
click at [876, 22] on button "button" at bounding box center [875, 18] width 27 height 27
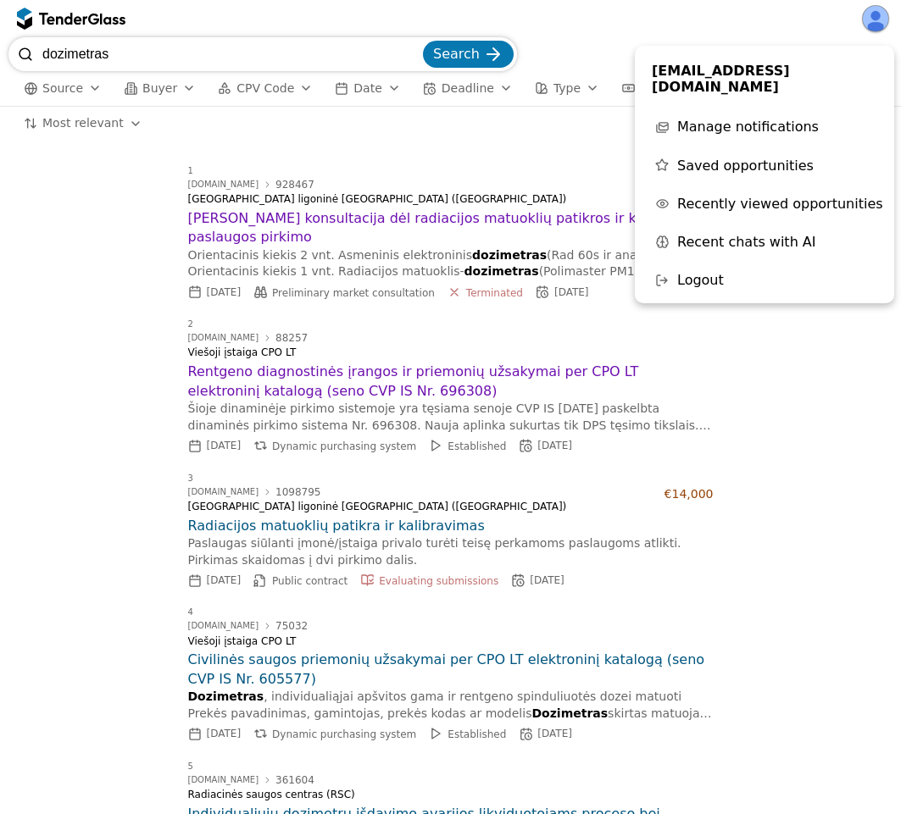
click at [752, 158] on span "Saved opportunities" at bounding box center [745, 166] width 136 height 16
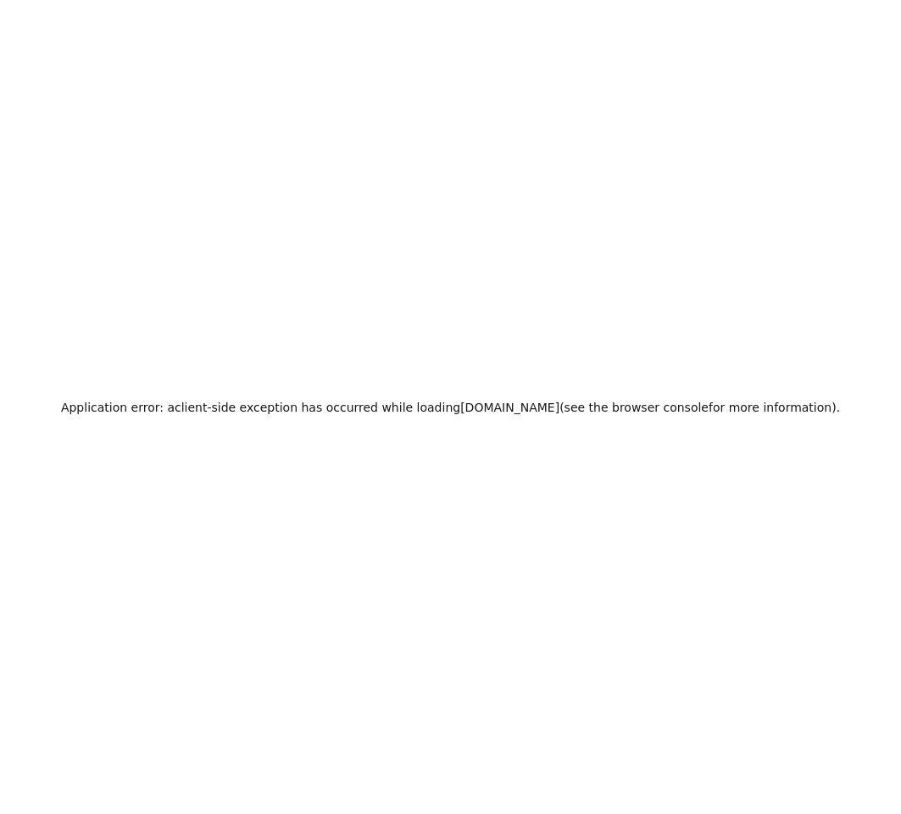
drag, startPoint x: 575, startPoint y: 36, endPoint x: 603, endPoint y: 69, distance: 43.3
click at [576, 37] on div "Application error: a client -side exception has occurred while loading tendergl…" at bounding box center [450, 407] width 901 height 814
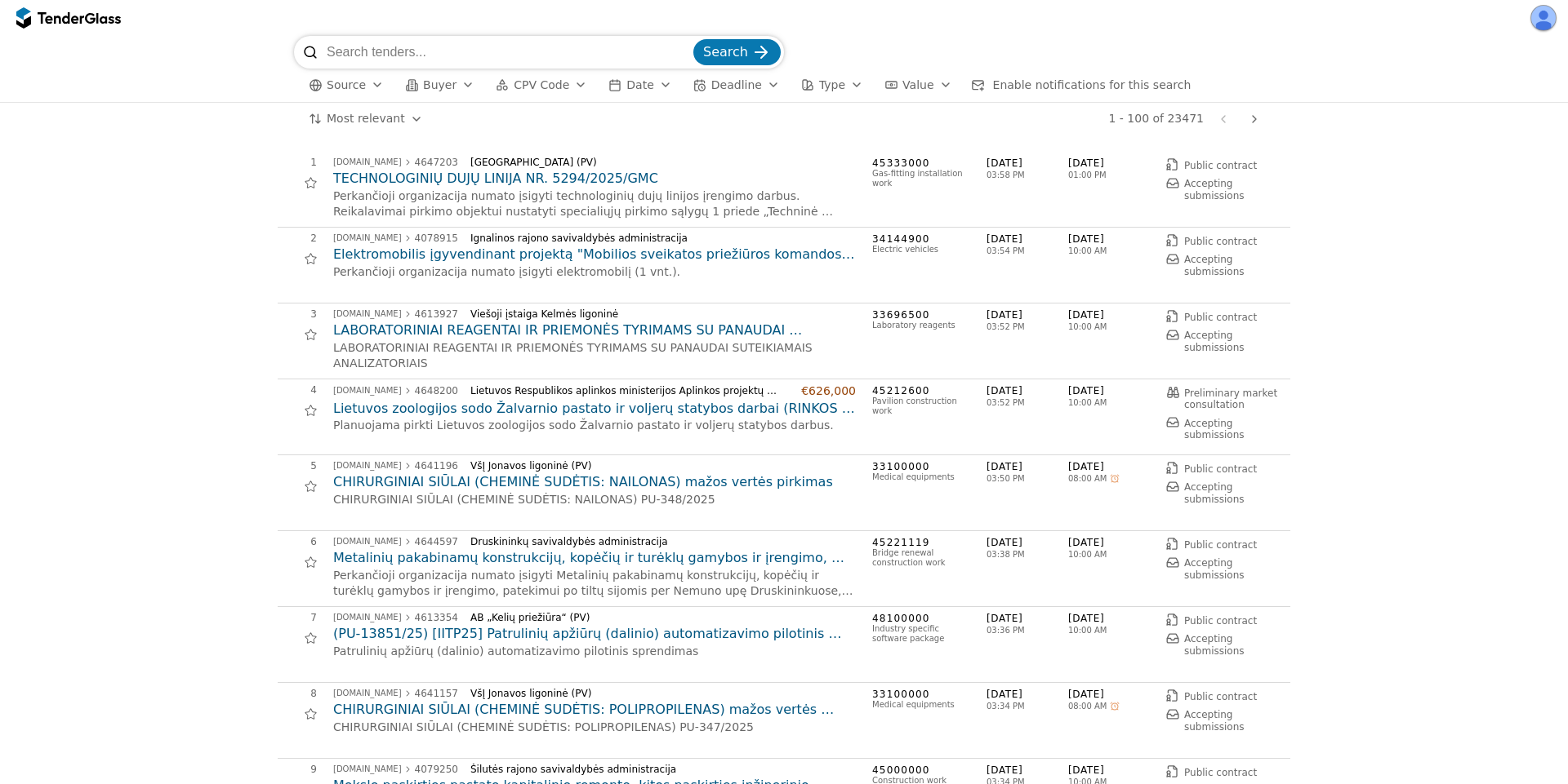
click at [1547, 22] on button "button" at bounding box center [1543, 17] width 26 height 26
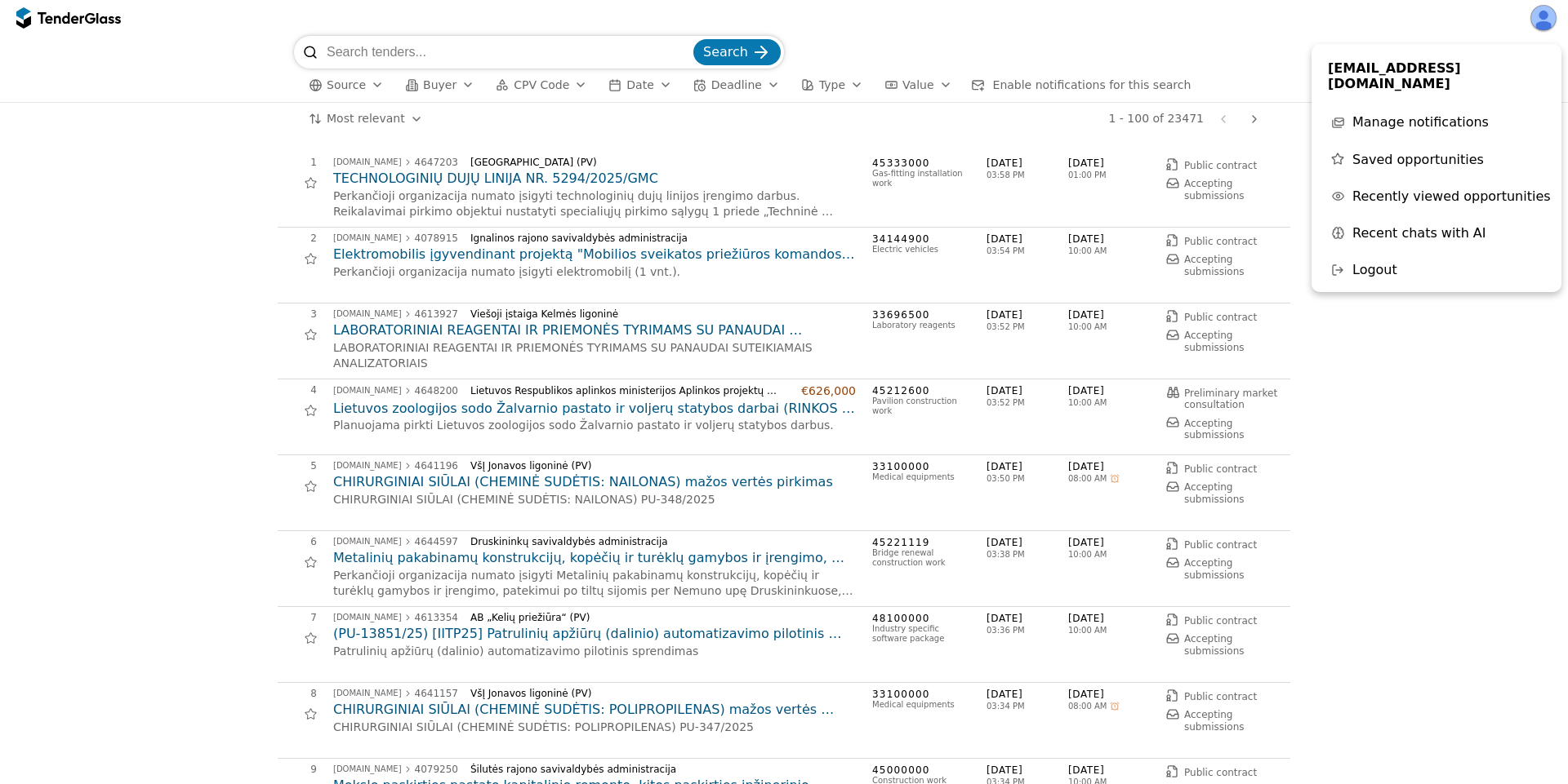
click at [1418, 152] on span "Saved opportunities" at bounding box center [1419, 160] width 131 height 15
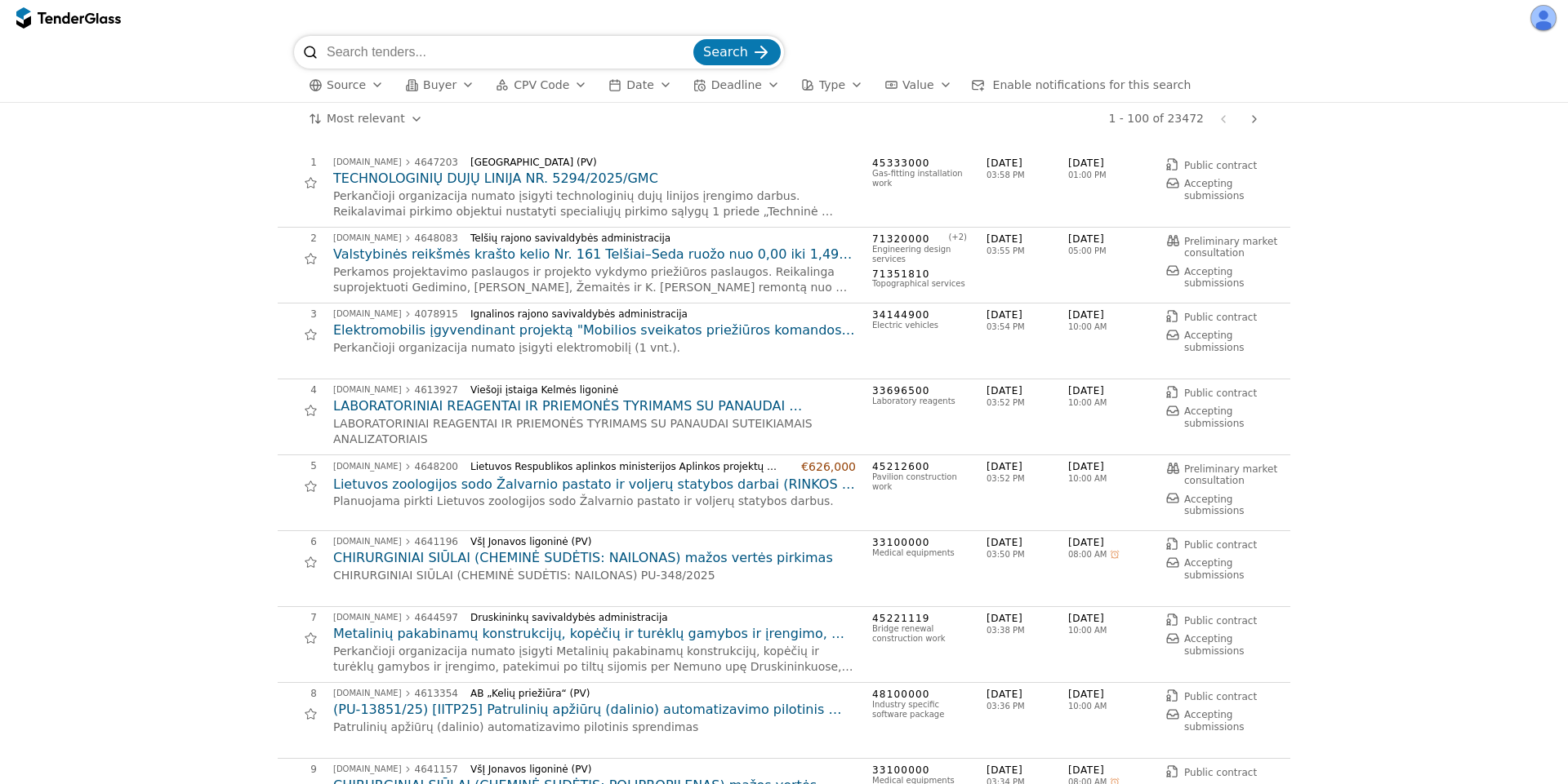
click at [1541, 18] on button "button" at bounding box center [1543, 17] width 26 height 26
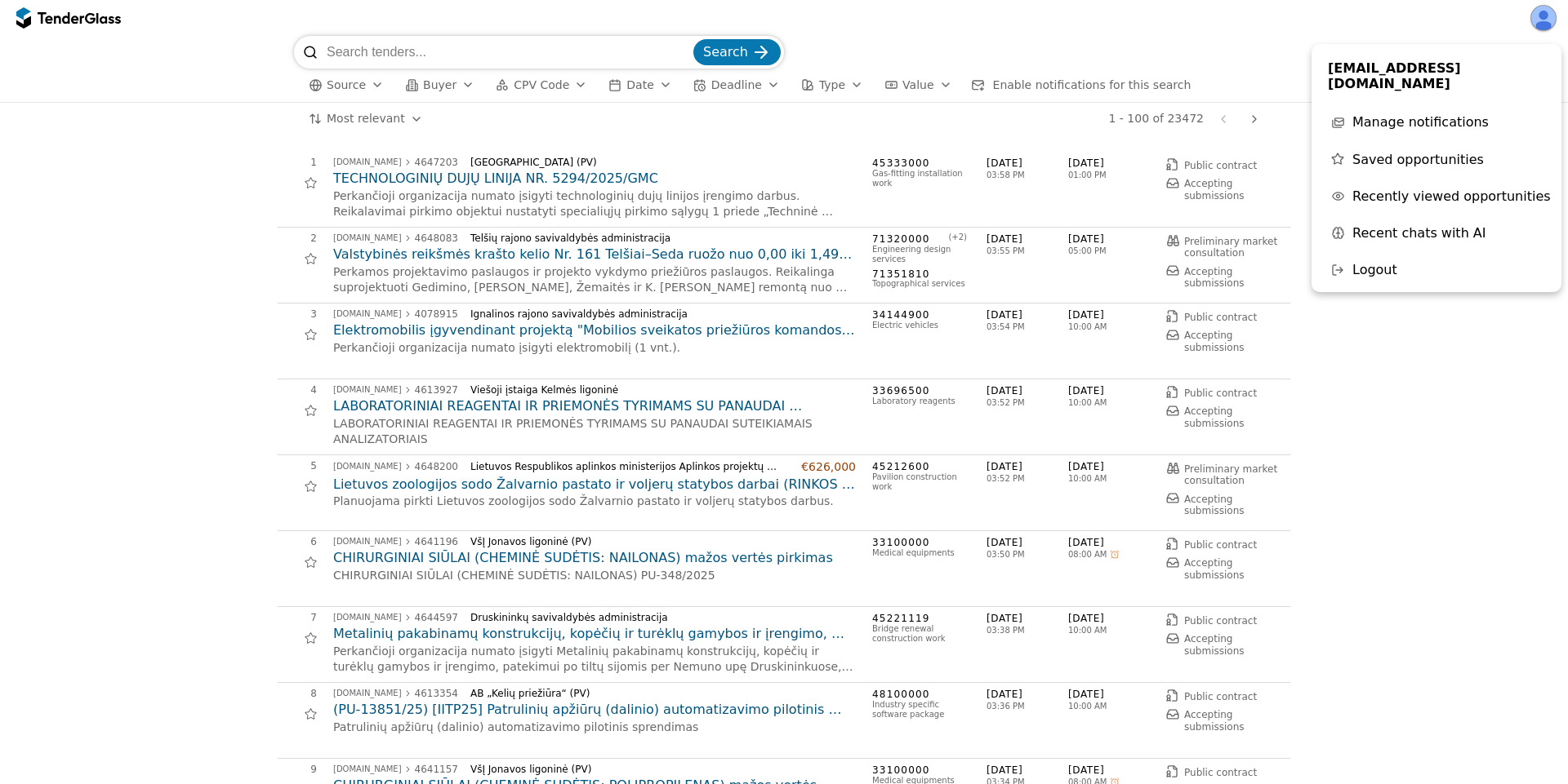
click at [1395, 152] on span "Saved opportunities" at bounding box center [1419, 160] width 131 height 15
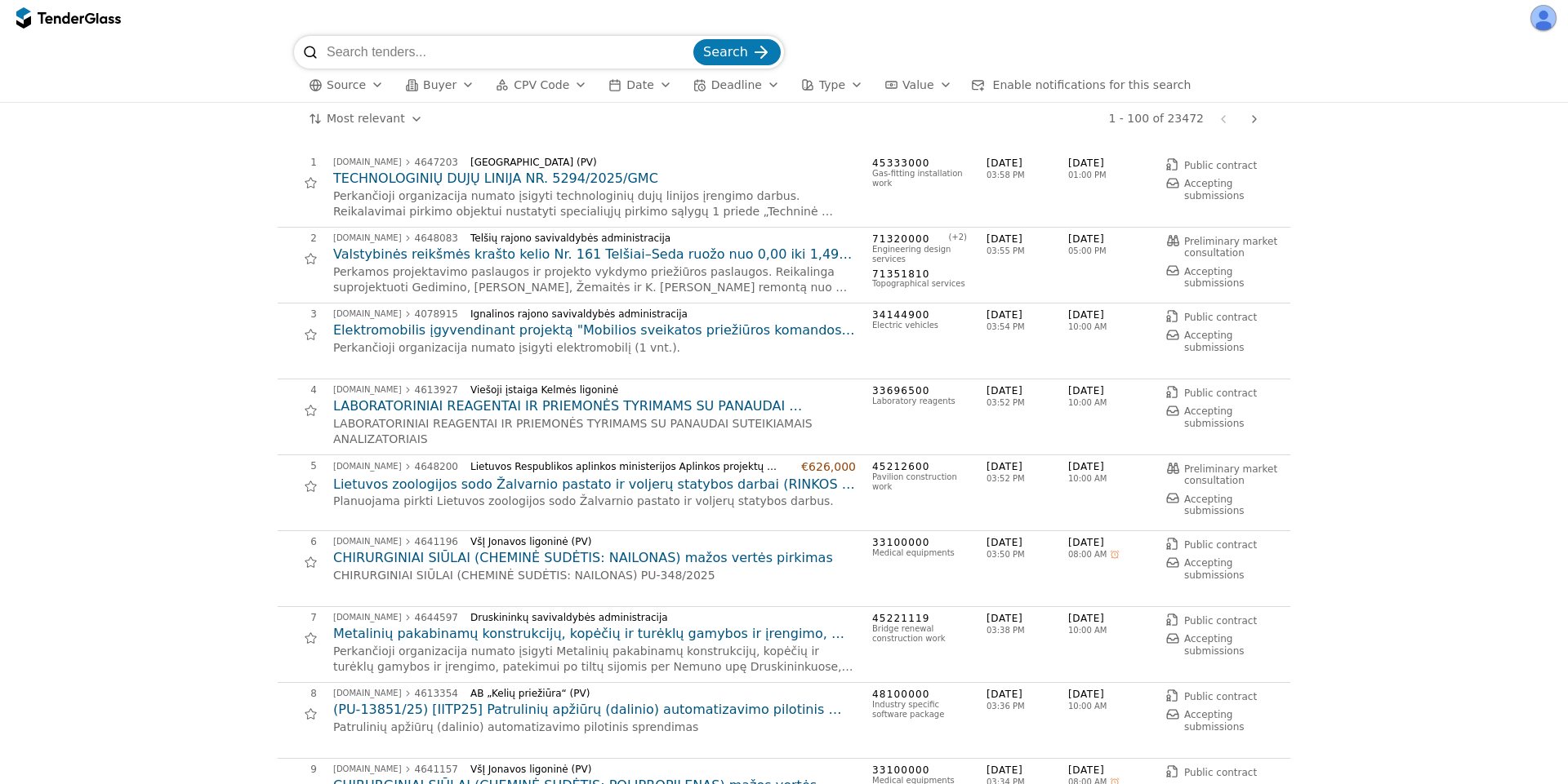
click at [1547, 22] on button "button" at bounding box center [1543, 17] width 26 height 26
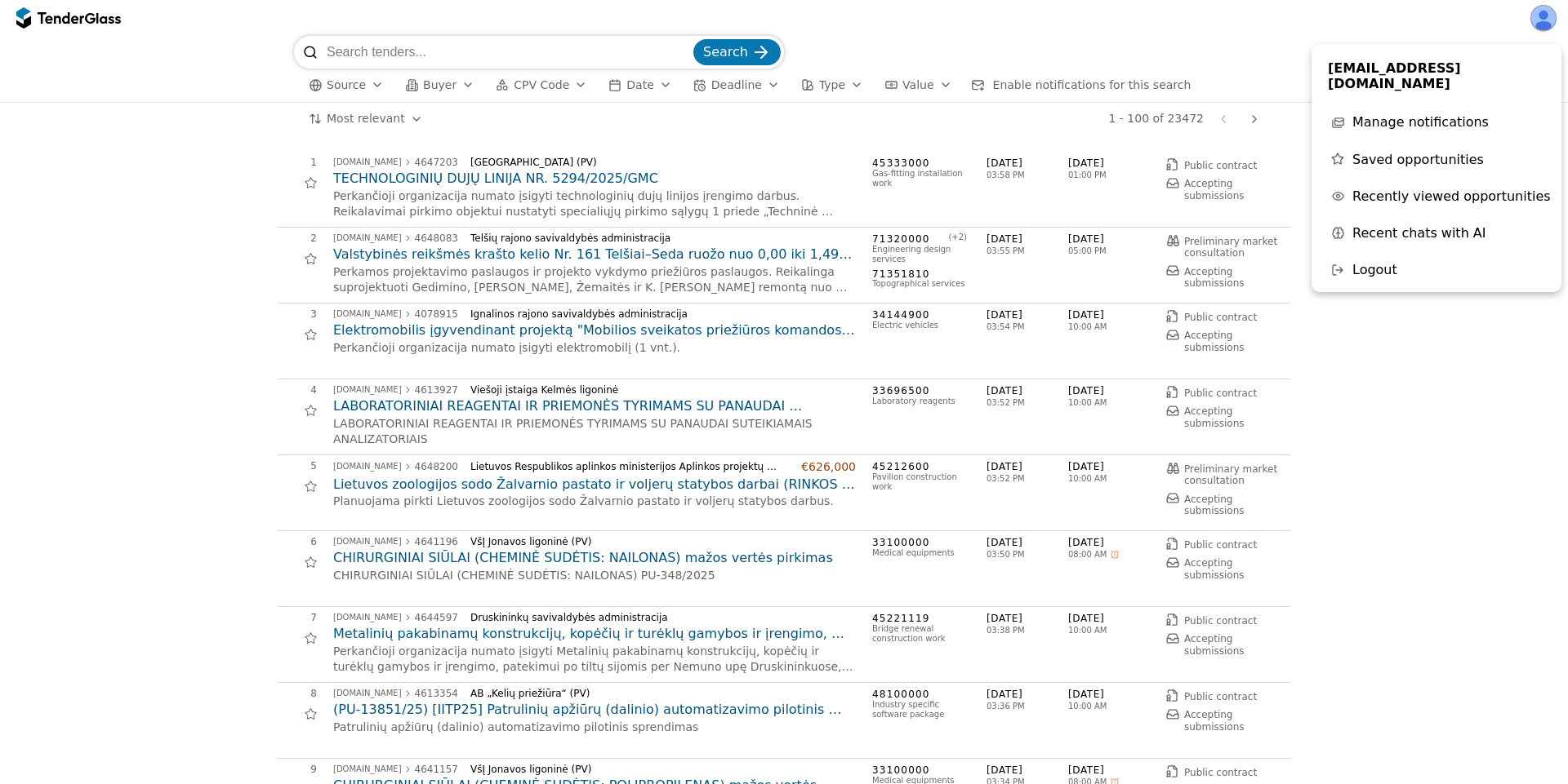
click at [1426, 189] on span "Recently viewed opportunities" at bounding box center [1452, 196] width 199 height 15
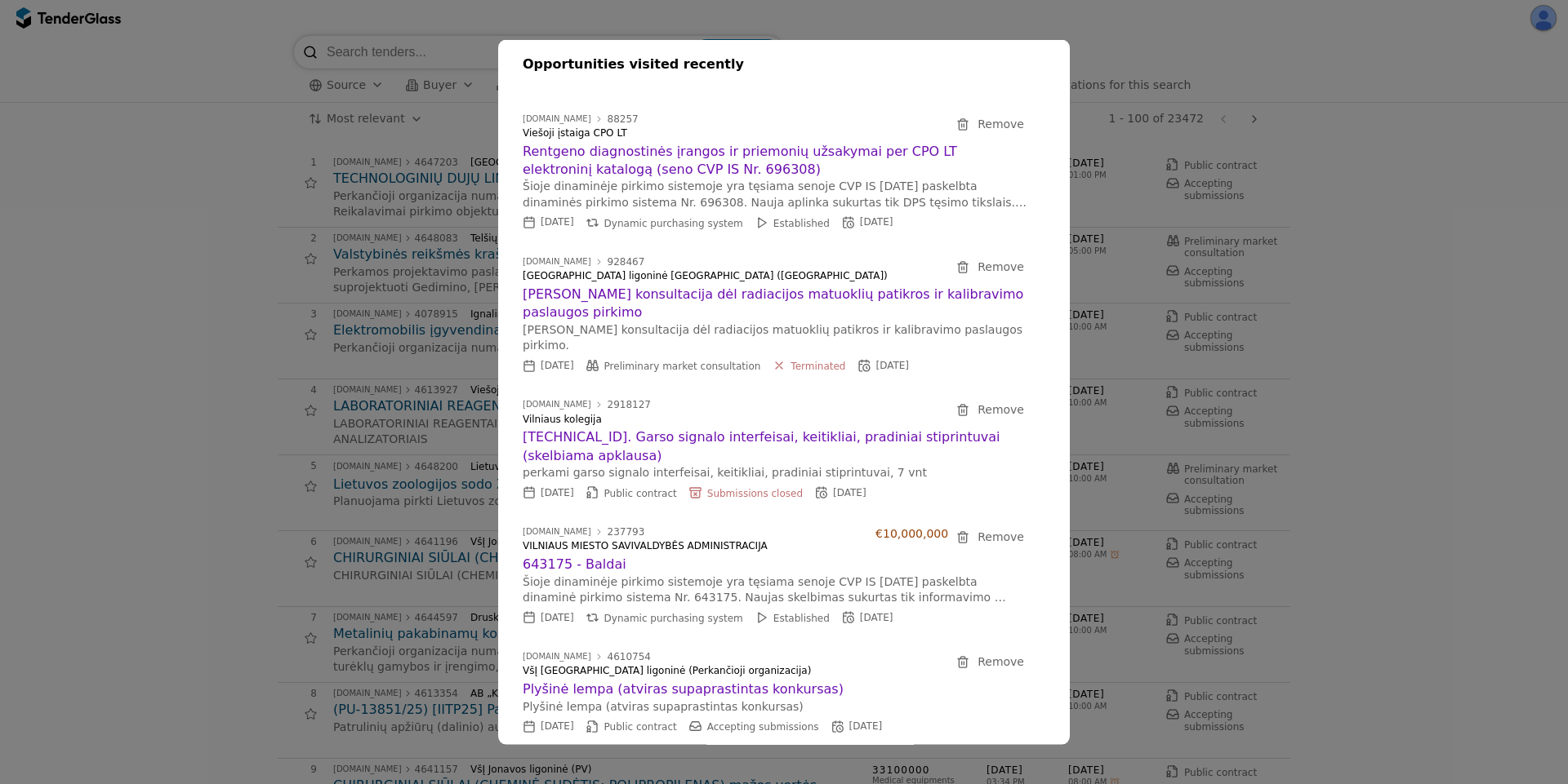
drag, startPoint x: 1288, startPoint y: 218, endPoint x: 1505, endPoint y: 73, distance: 261.0
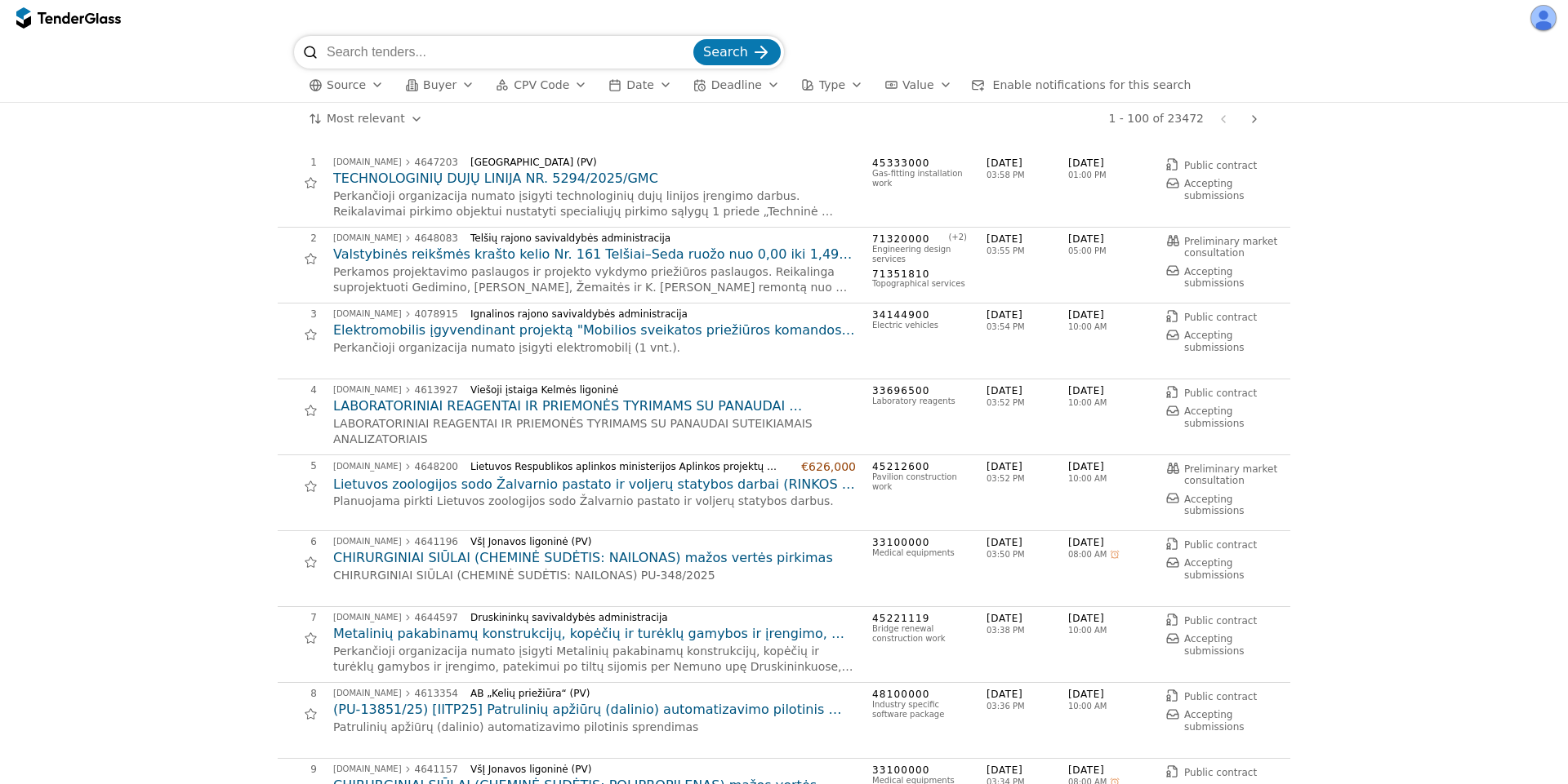
click at [1539, 16] on button "button" at bounding box center [1543, 17] width 26 height 26
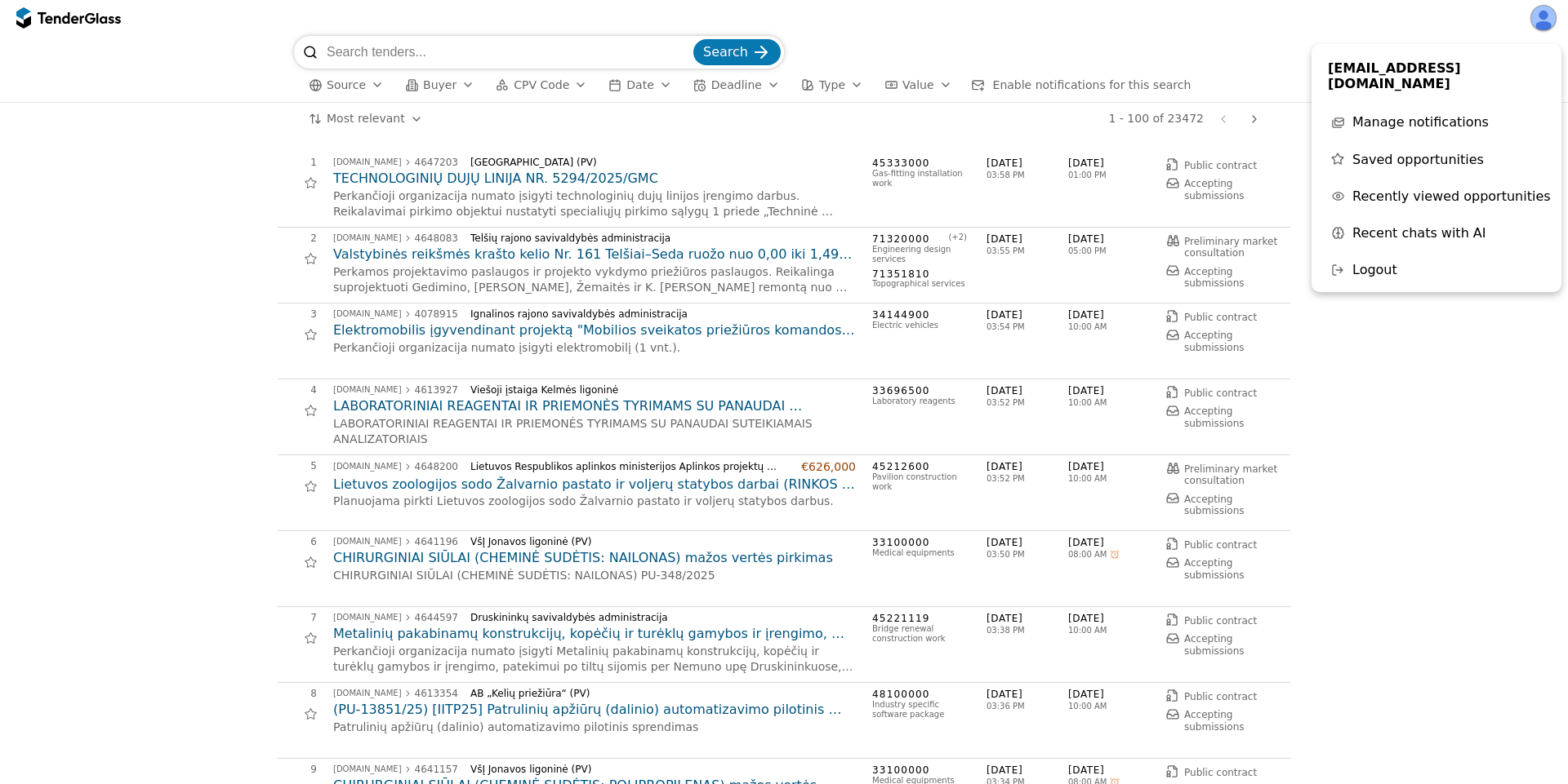
click at [1409, 225] on span "Recent chats with AI" at bounding box center [1420, 233] width 134 height 15
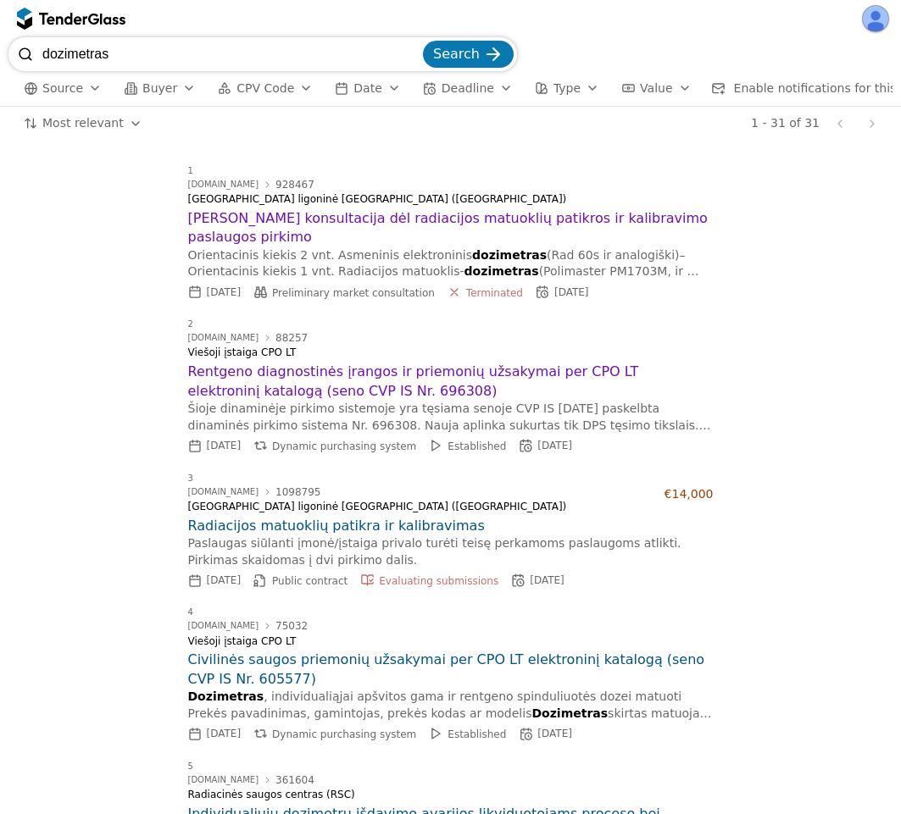
click at [395, 229] on h2 "[PERSON_NAME] konsultacija dėl radiacijos matuoklių patikros ir kalibravimo pas…" at bounding box center [450, 228] width 525 height 38
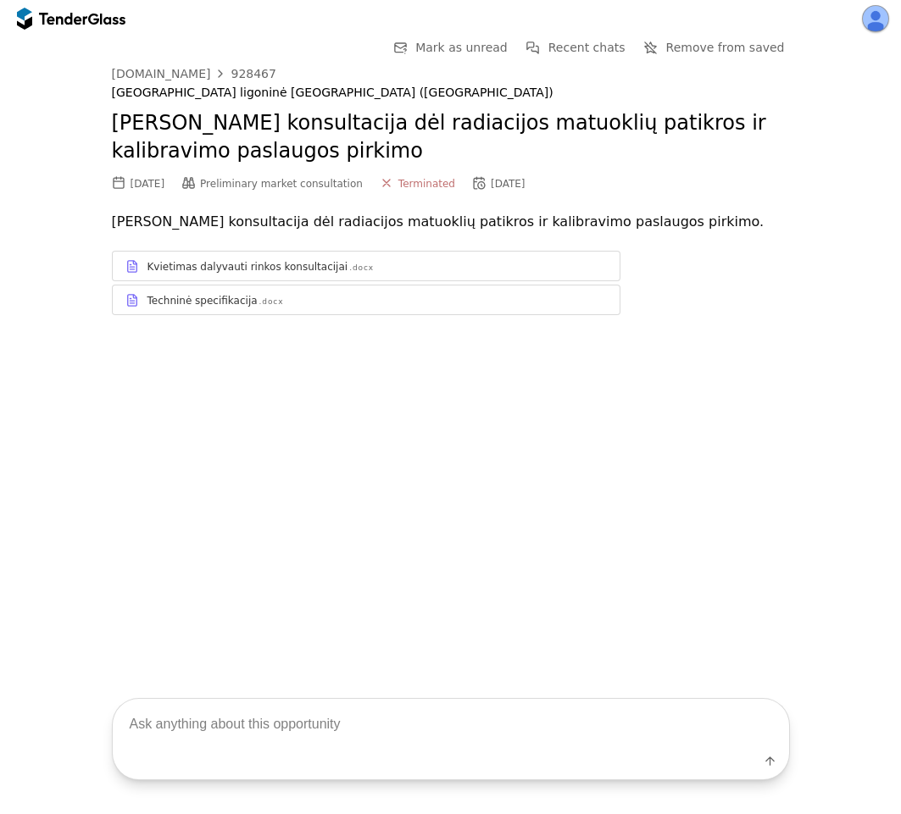
click at [309, 266] on div "Kvietimas dalyvauti rinkos konsultacijai" at bounding box center [247, 267] width 201 height 14
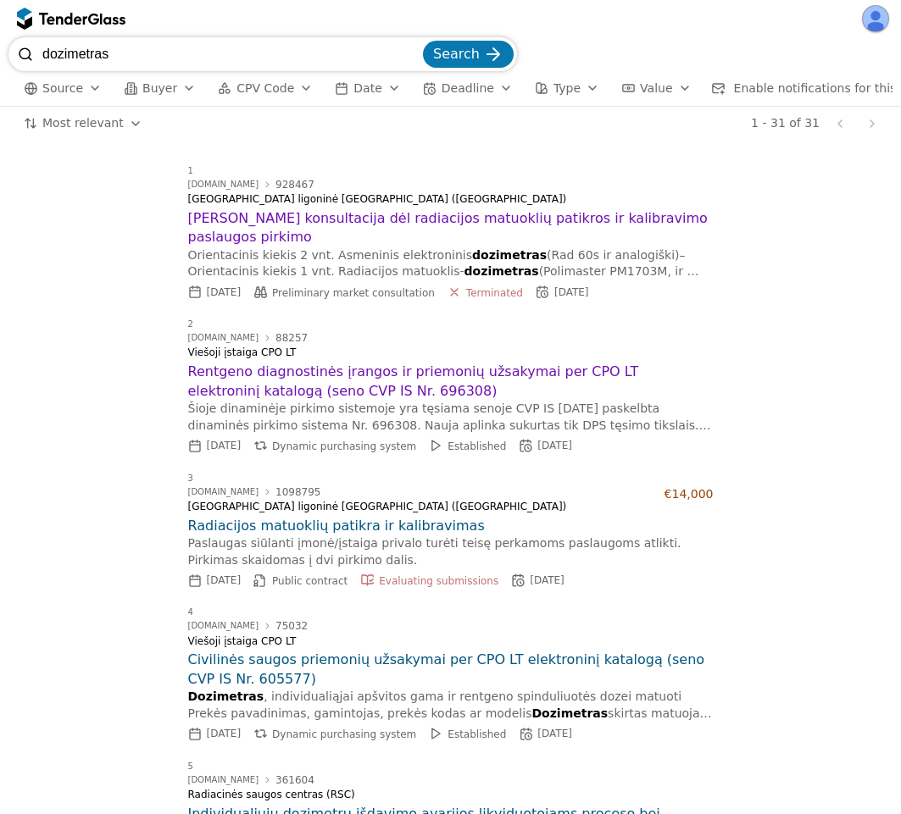
click at [570, 501] on div "[GEOGRAPHIC_DATA] ligoninė [GEOGRAPHIC_DATA] ([GEOGRAPHIC_DATA])" at bounding box center [417, 507] width 459 height 12
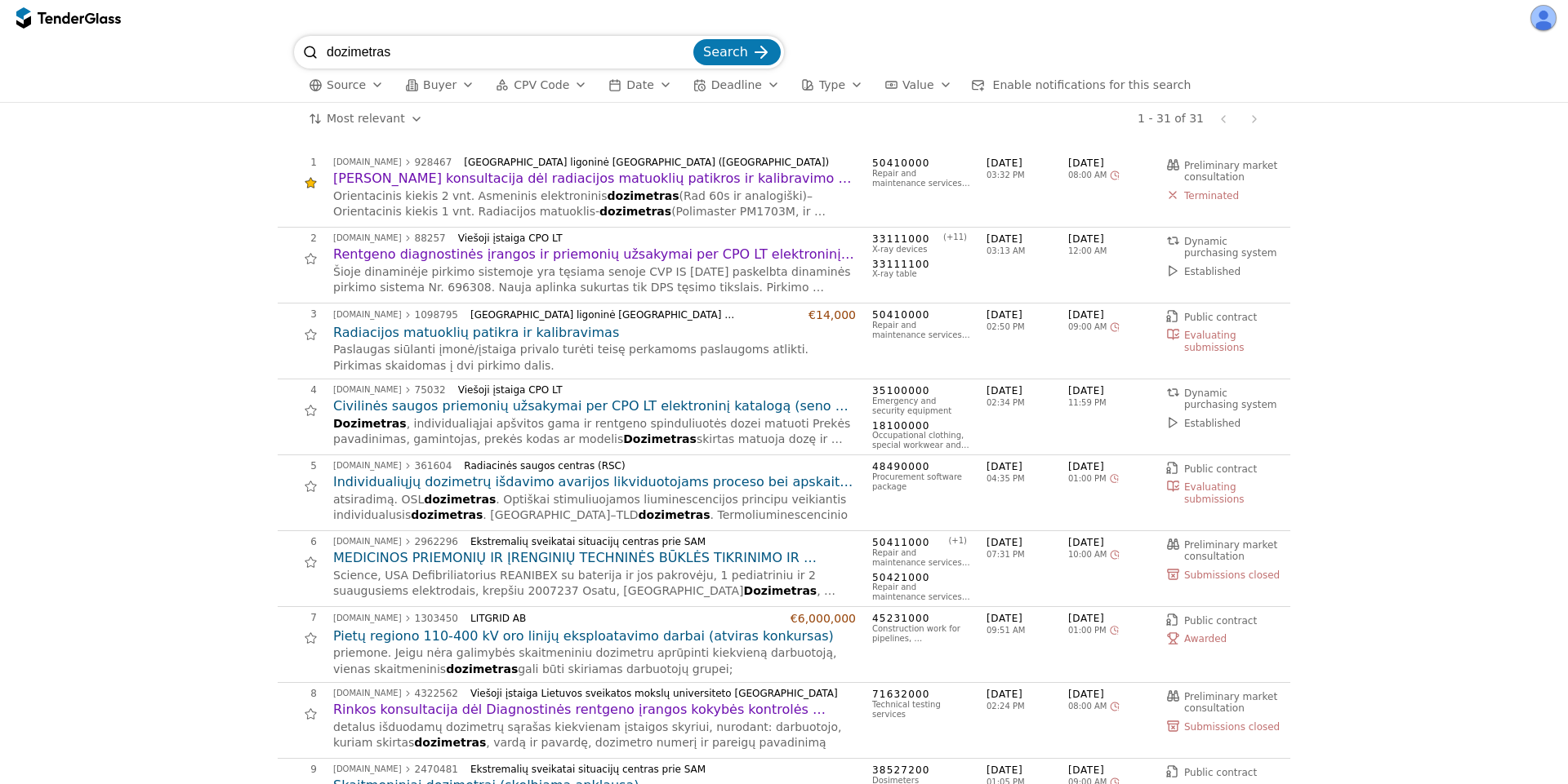
click at [306, 179] on div at bounding box center [310, 183] width 37 height 37
click at [867, 16] on button "button" at bounding box center [1543, 17] width 26 height 26
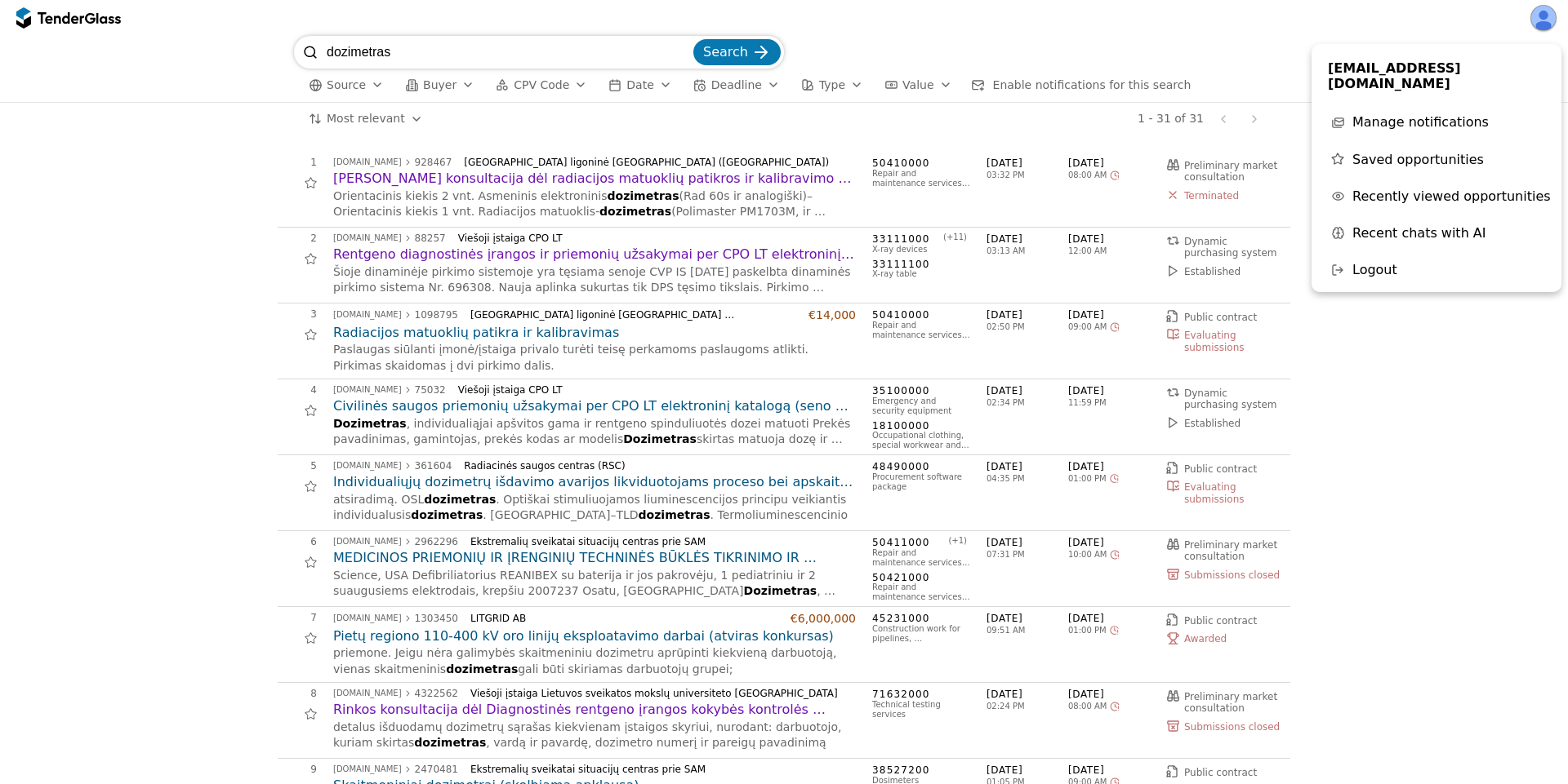
click at [867, 152] on span "Saved opportunities" at bounding box center [1419, 160] width 131 height 15
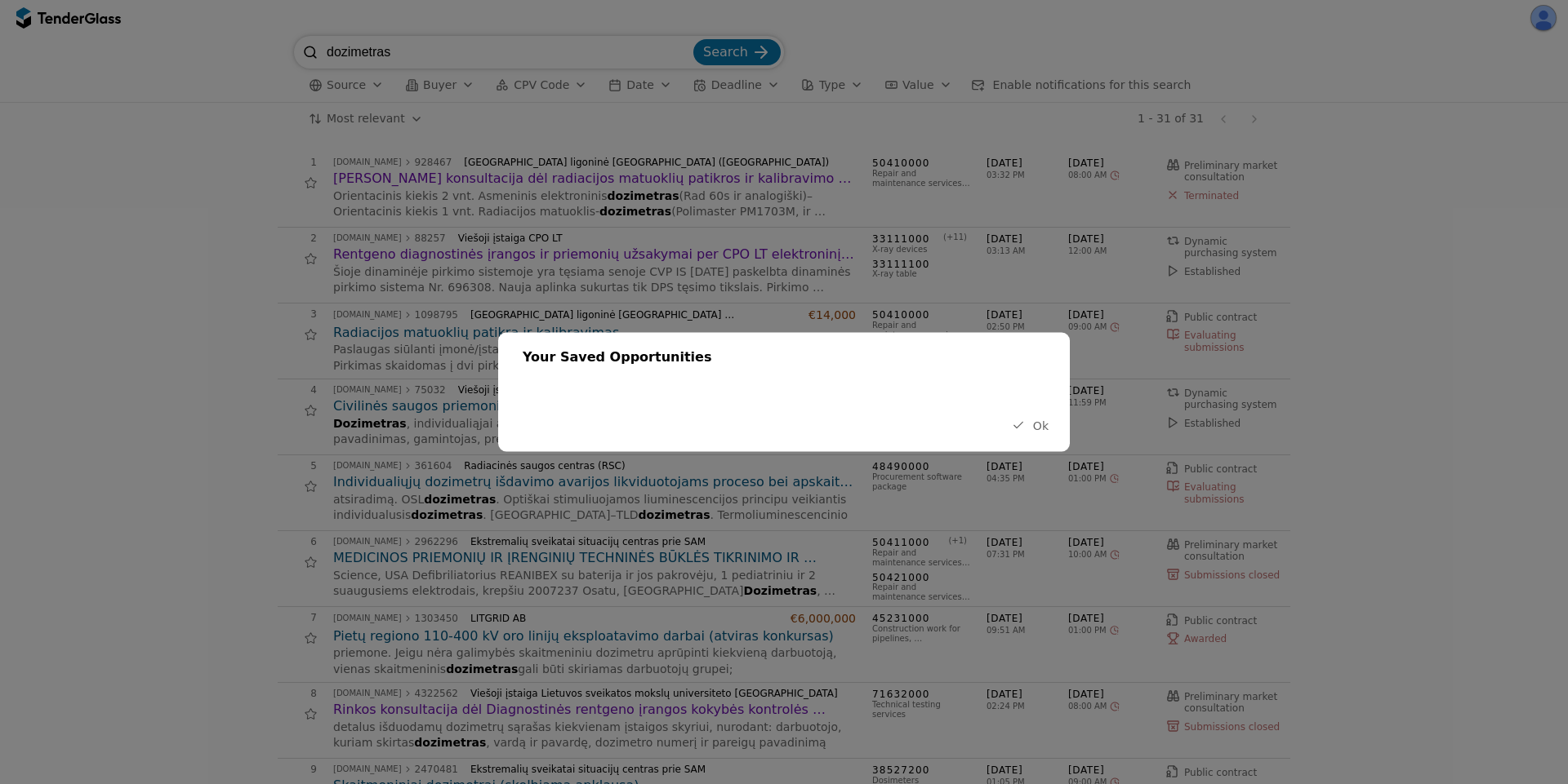
drag, startPoint x: 343, startPoint y: 192, endPoint x: 308, endPoint y: 191, distance: 35.0
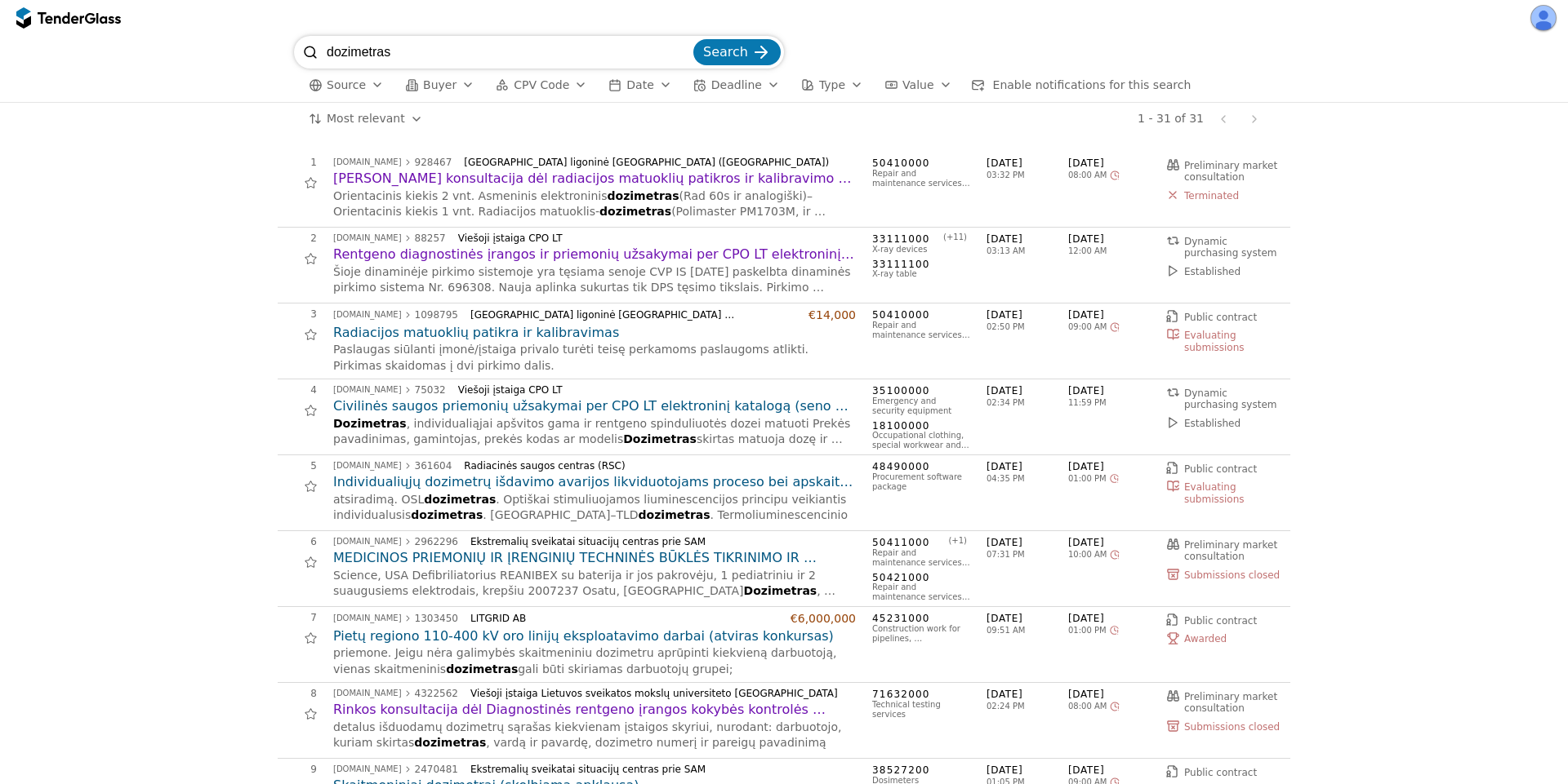
click at [305, 179] on div at bounding box center [310, 183] width 37 height 37
click at [867, 13] on button "button" at bounding box center [1543, 17] width 26 height 26
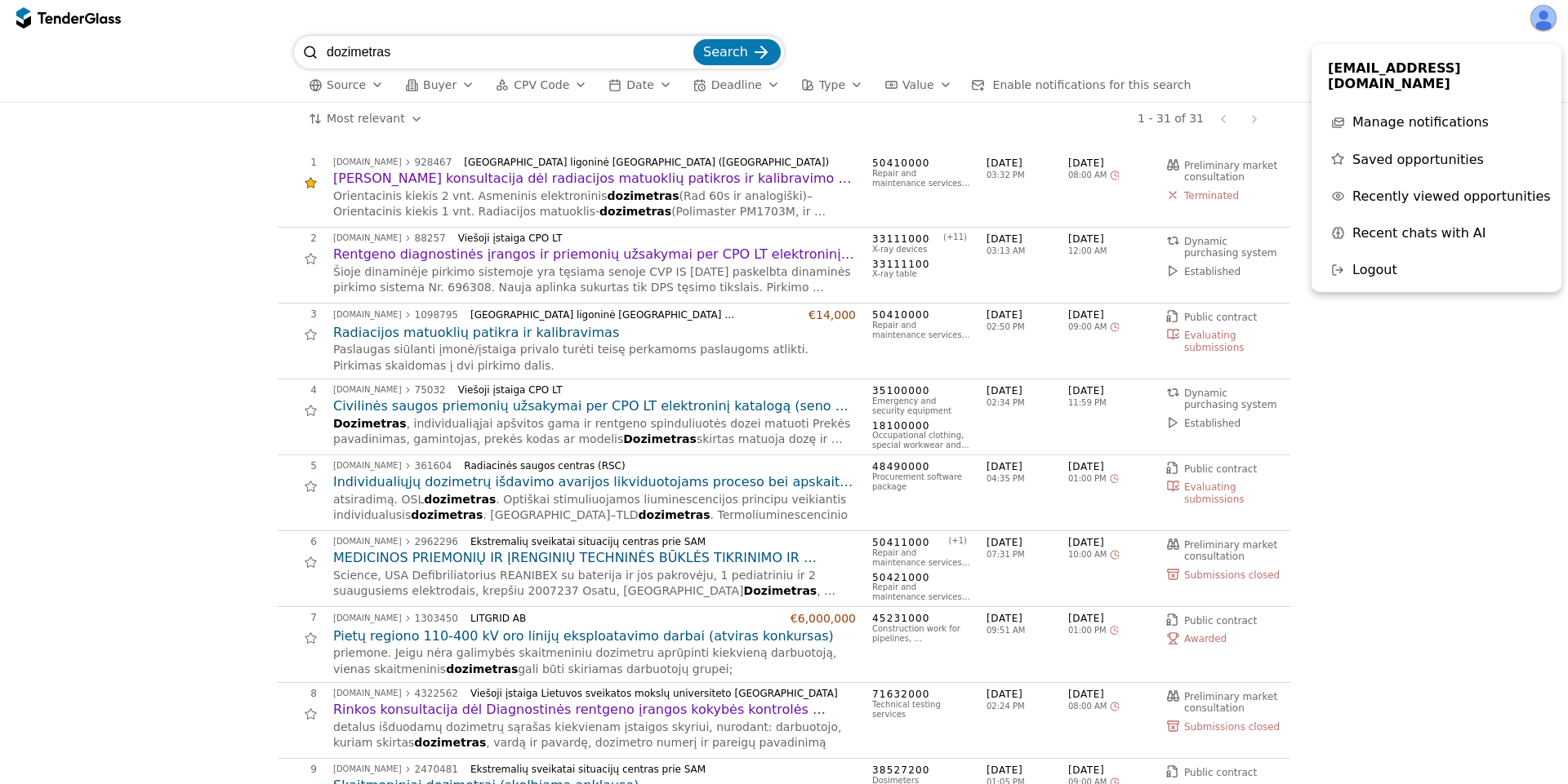
click at [867, 152] on span "Saved opportunities" at bounding box center [1419, 160] width 131 height 15
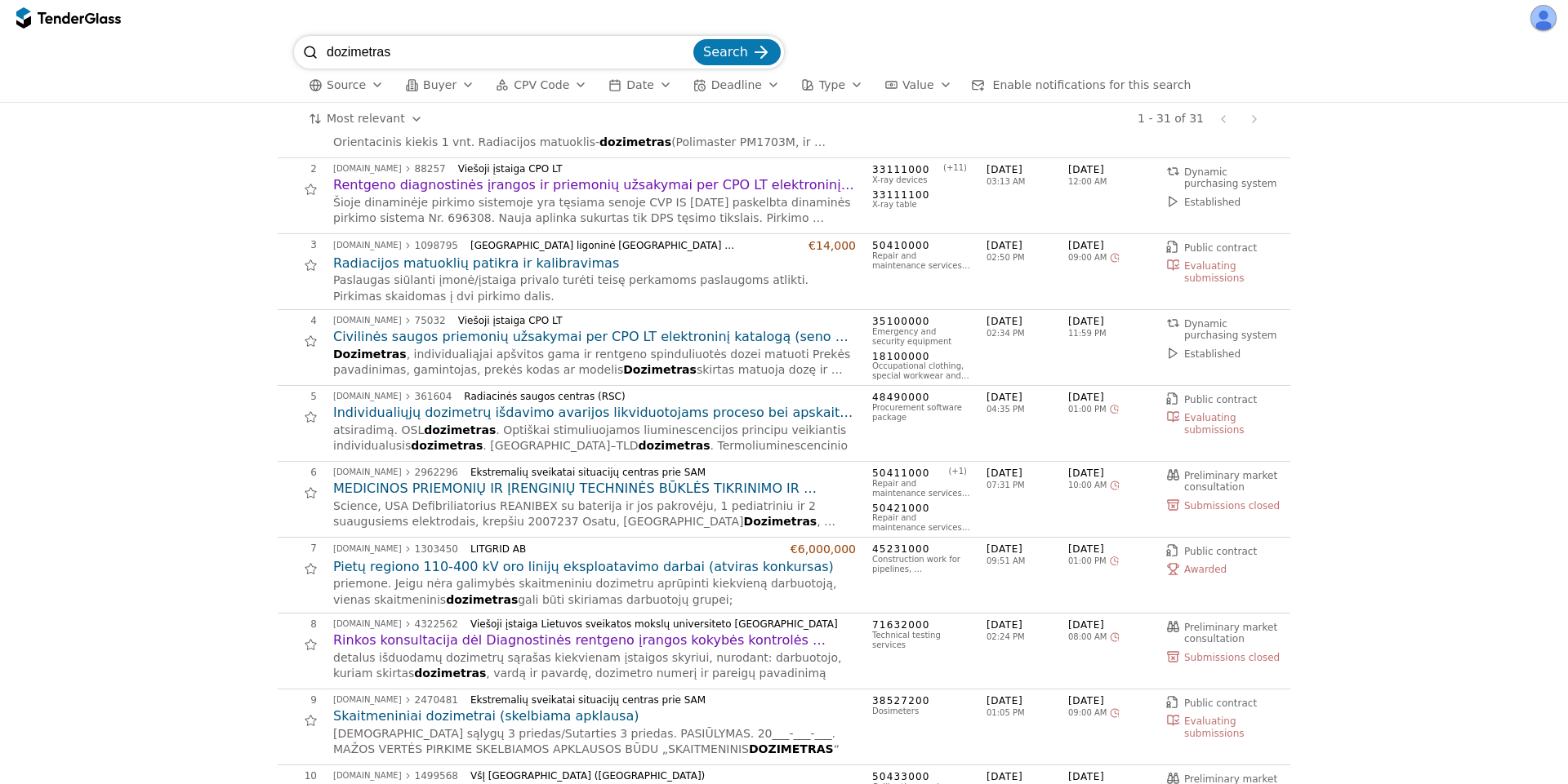
scroll to position [30, 0]
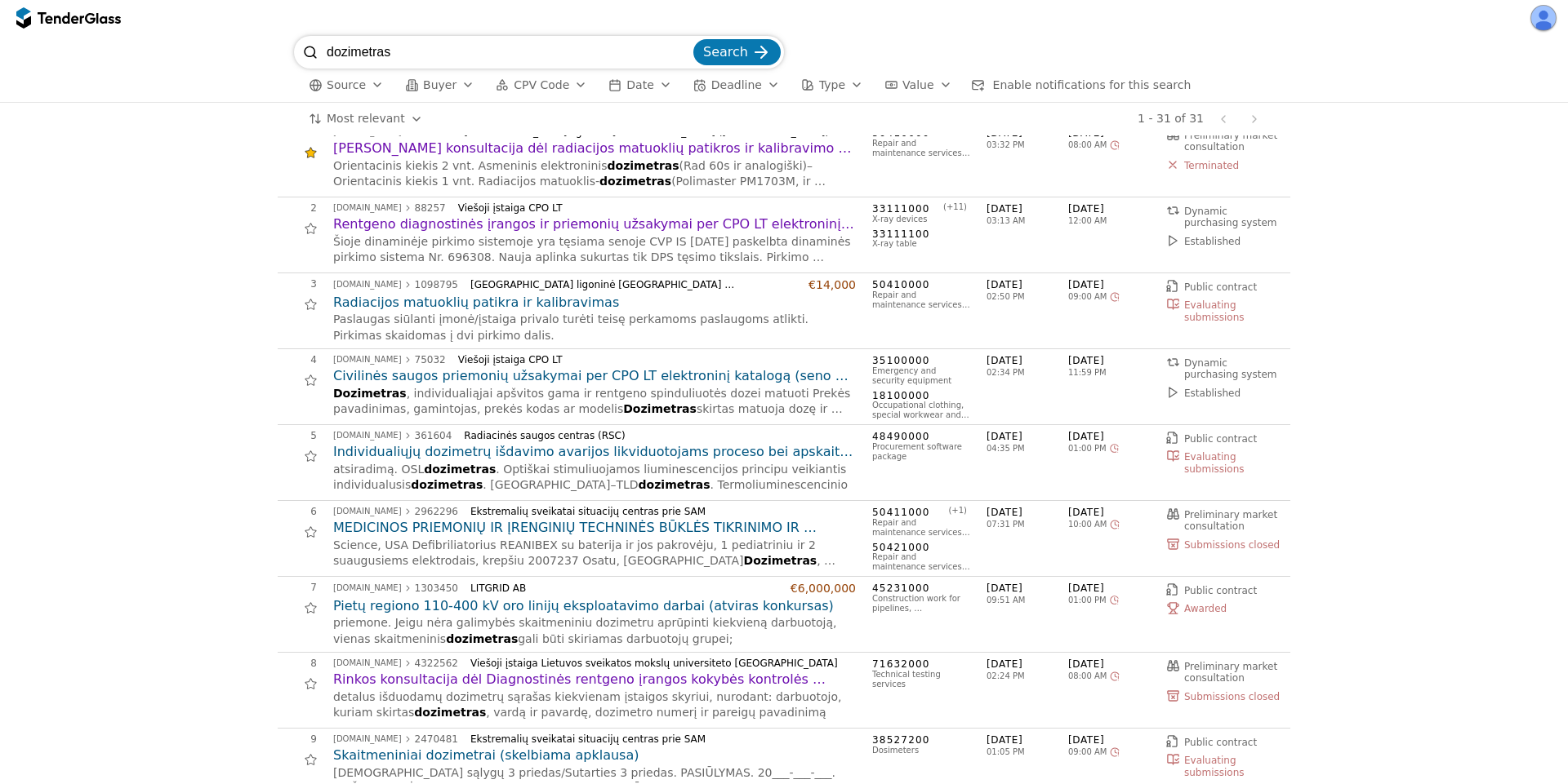
click at [373, 81] on div "button" at bounding box center [377, 85] width 45 height 42
click at [406, 86] on div "button" at bounding box center [412, 85] width 46 height 46
drag, startPoint x: 513, startPoint y: 87, endPoint x: 545, endPoint y: 92, distance: 32.4
click at [514, 87] on span "CPV Code" at bounding box center [542, 85] width 56 height 13
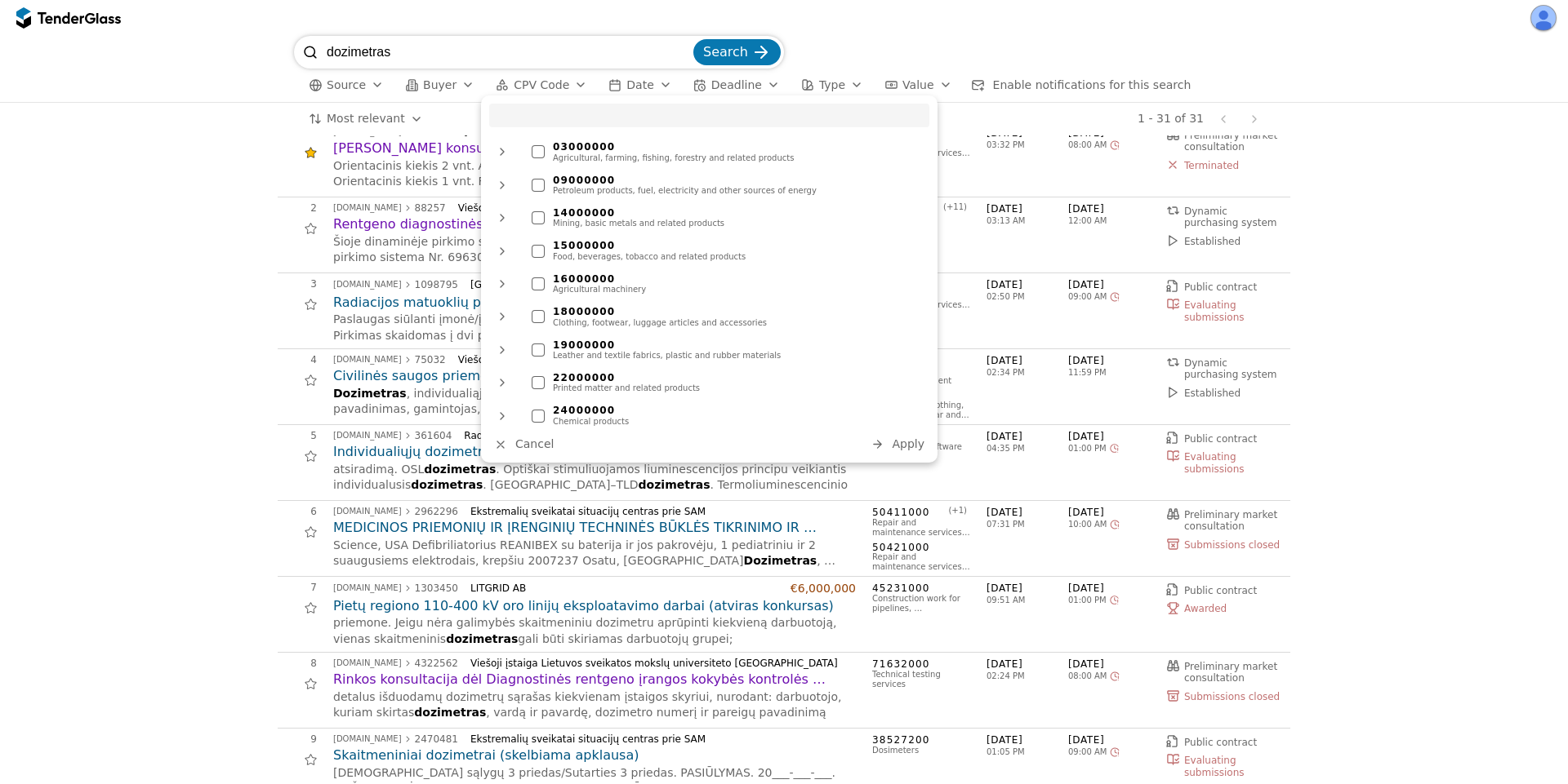
click at [603, 95] on div "03000000 Agricultural, farming, fishing, forestry and related products 09000000…" at bounding box center [709, 278] width 457 height 367
drag, startPoint x: 614, startPoint y: 91, endPoint x: 672, endPoint y: 91, distance: 58.0
click at [626, 91] on span "Date" at bounding box center [640, 85] width 27 height 13
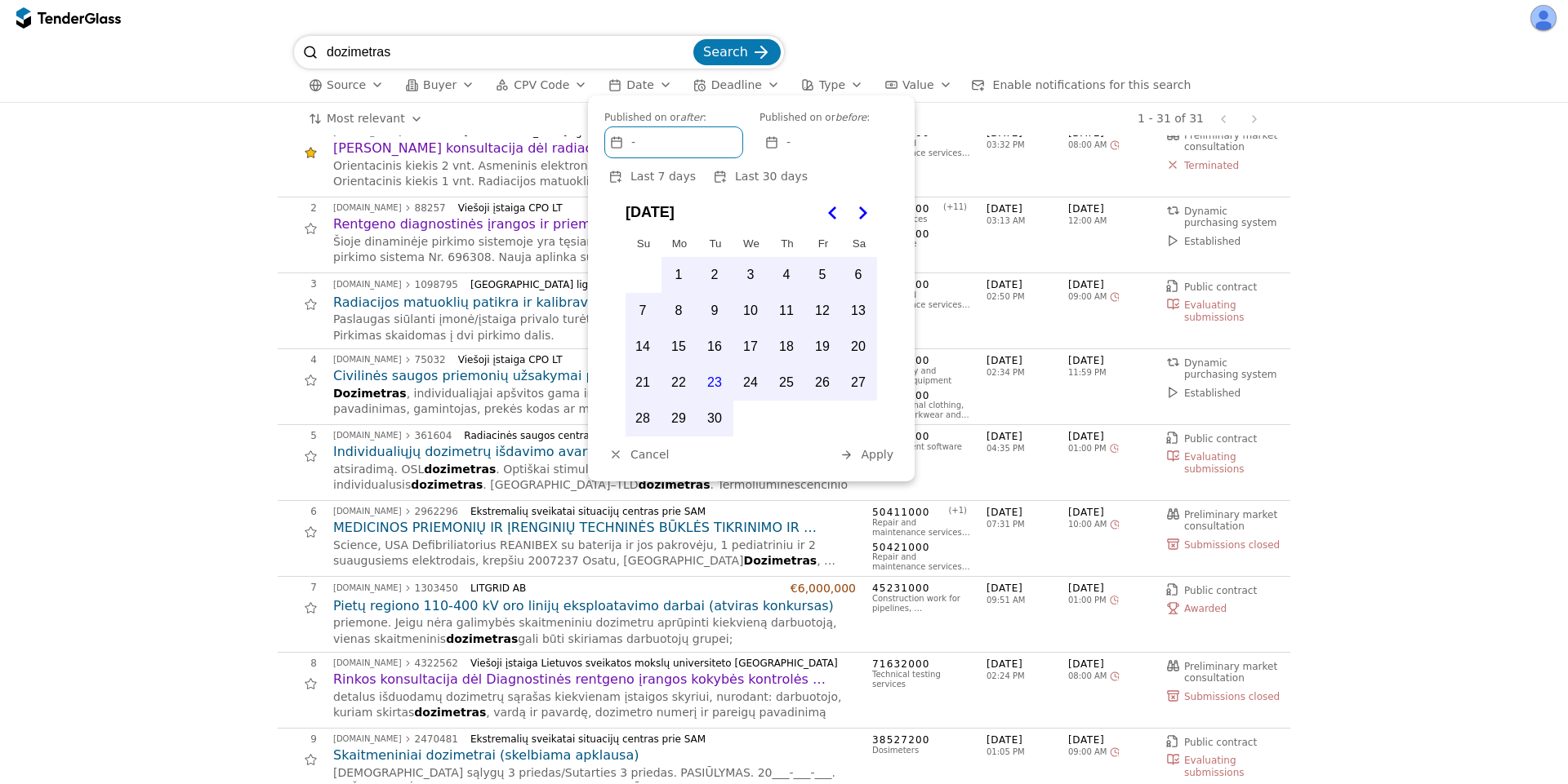
drag, startPoint x: 719, startPoint y: 308, endPoint x: 715, endPoint y: 329, distance: 21.4
click at [720, 308] on button "9" at bounding box center [715, 311] width 35 height 35
click at [713, 381] on button "23" at bounding box center [715, 383] width 35 height 35
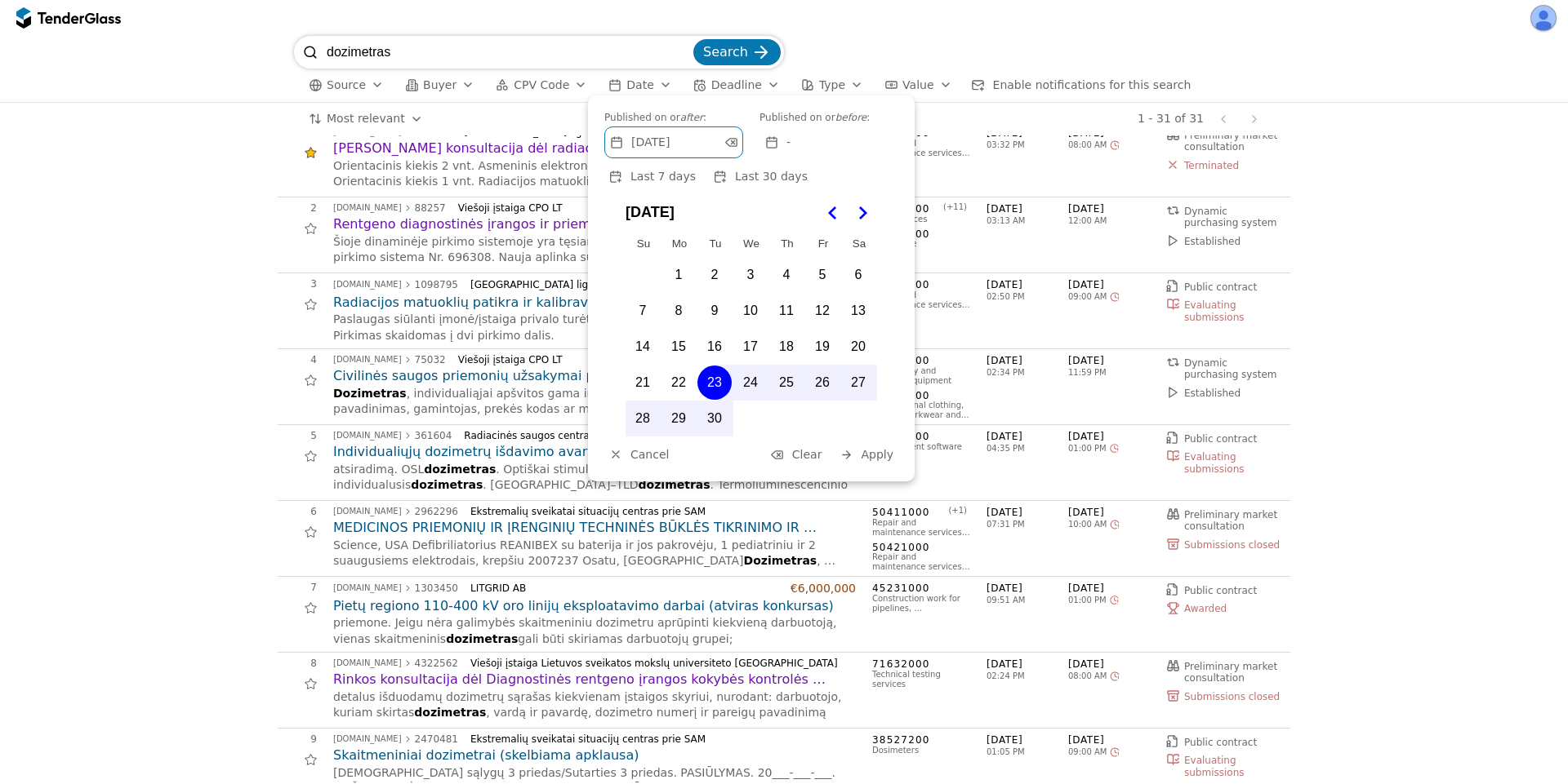
drag, startPoint x: 707, startPoint y: 305, endPoint x: 758, endPoint y: 345, distance: 64.8
click at [710, 304] on button "9" at bounding box center [715, 311] width 35 height 35
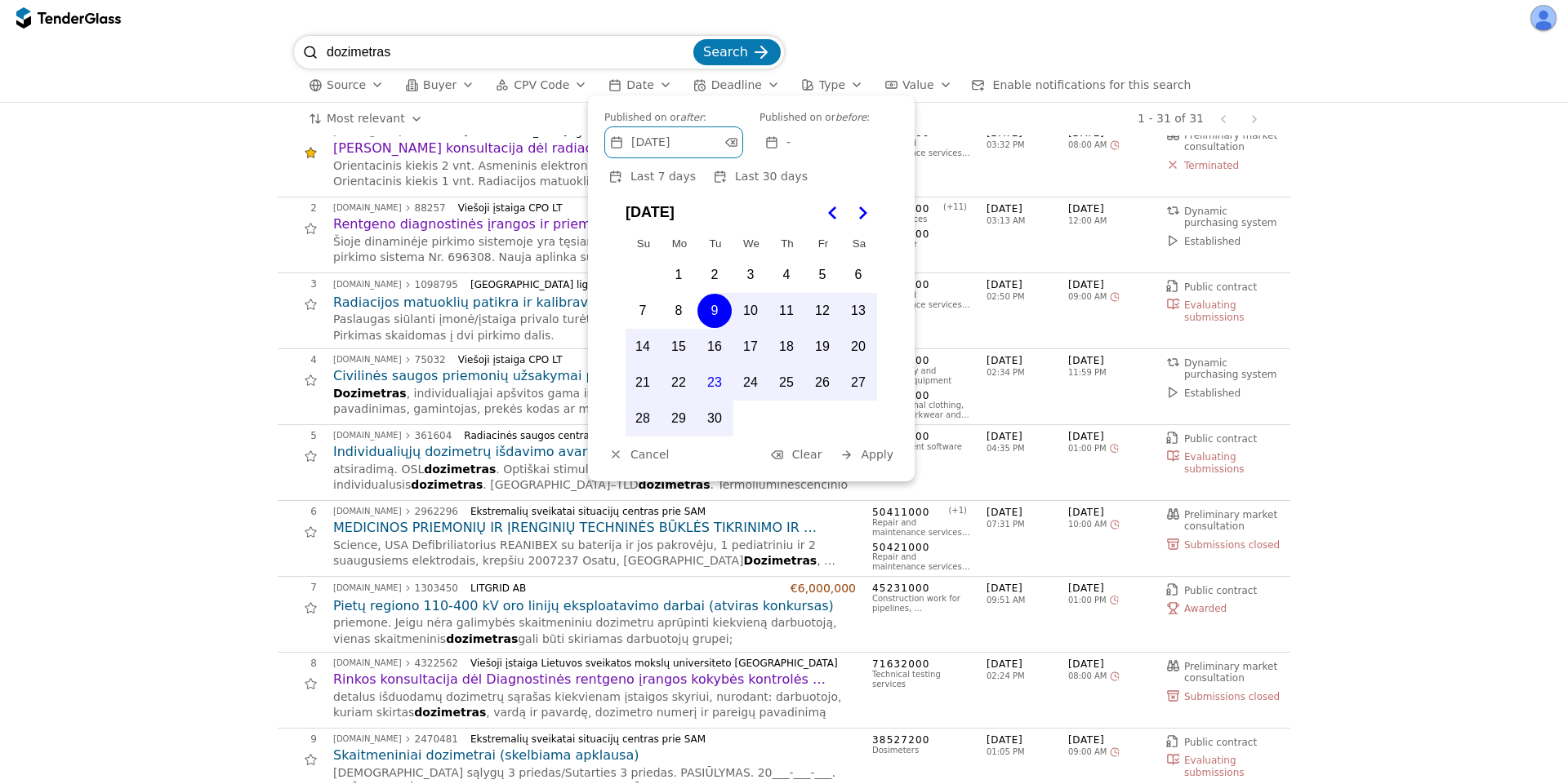
drag, startPoint x: 786, startPoint y: 453, endPoint x: 807, endPoint y: 456, distance: 21.2
click at [789, 454] on div at bounding box center [777, 455] width 46 height 43
click at [865, 462] on button "Apply" at bounding box center [866, 455] width 64 height 20
